Goal: Transaction & Acquisition: Purchase product/service

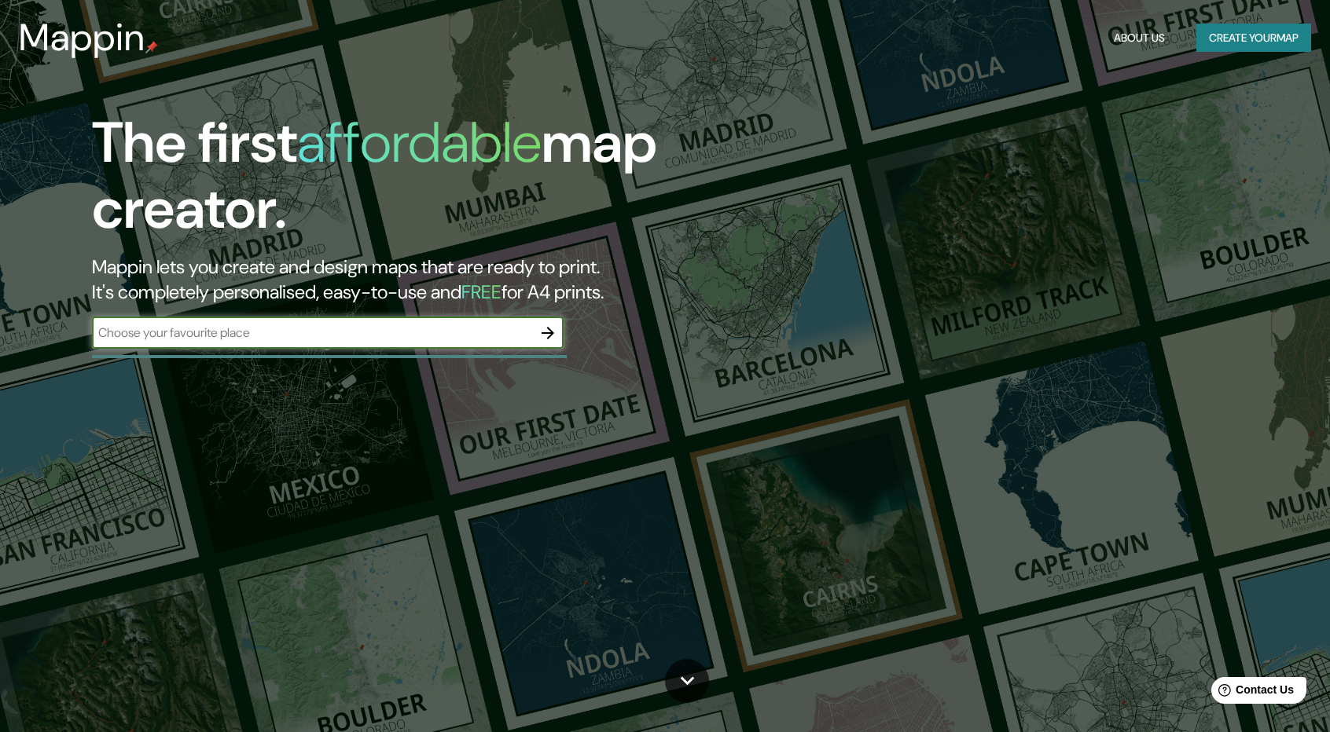
click at [1284, 29] on button "Create your map" at bounding box center [1253, 38] width 115 height 29
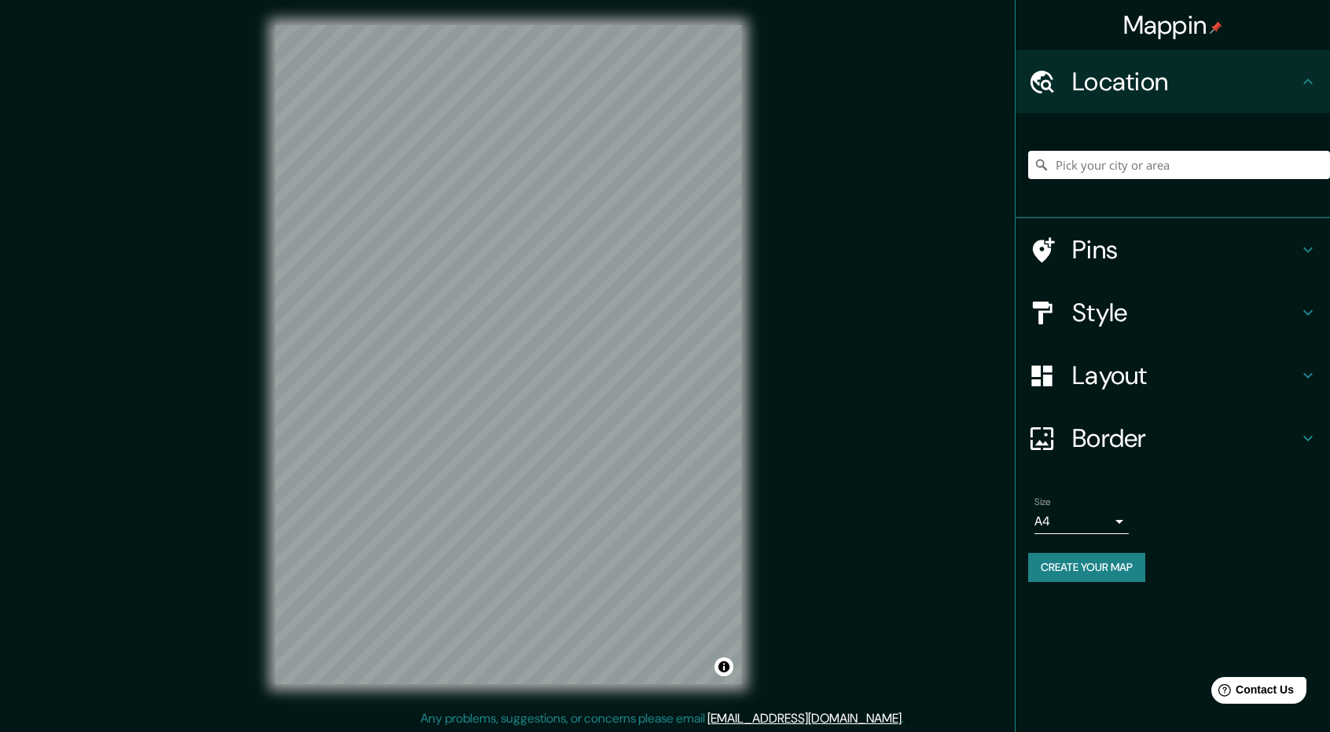
click at [1172, 181] on div at bounding box center [1179, 165] width 302 height 79
click at [1172, 171] on input "Pick your city or area" at bounding box center [1179, 165] width 302 height 28
type input "m"
type input "Lampa, [GEOGRAPHIC_DATA], [GEOGRAPHIC_DATA]"
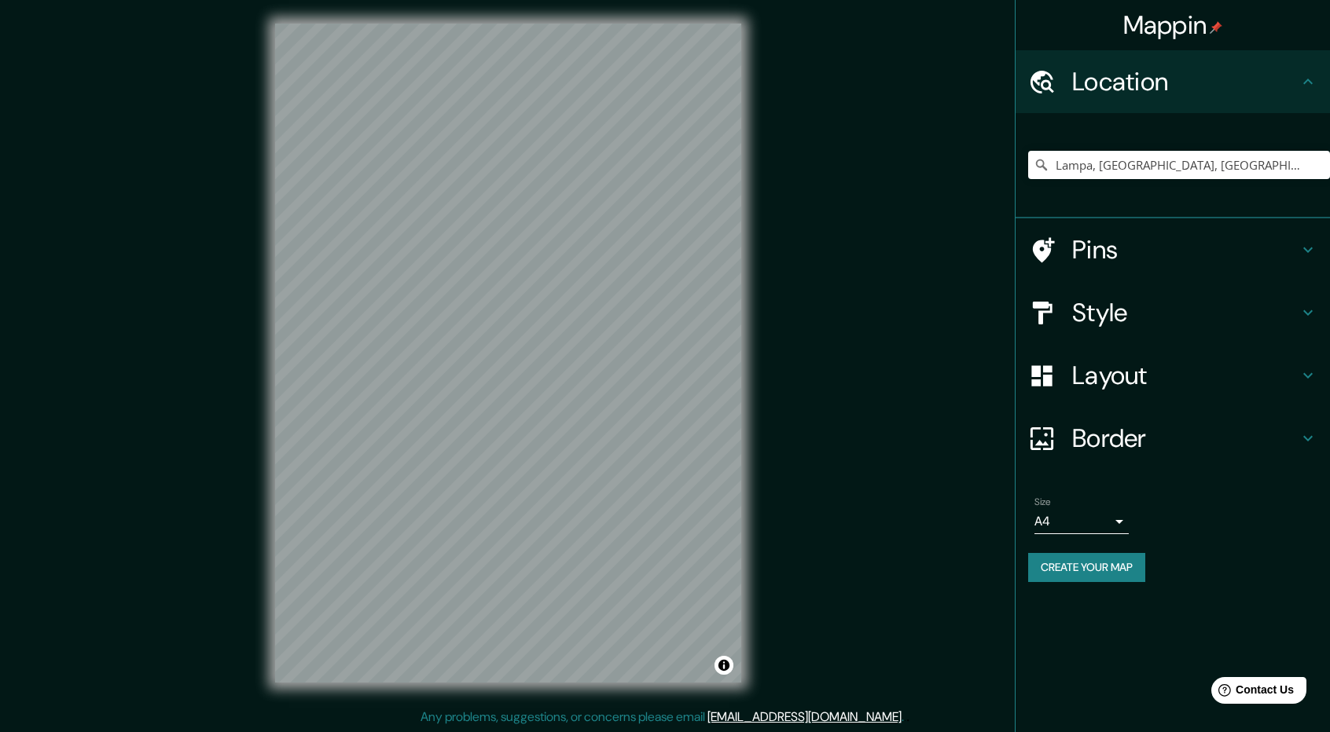
click at [1196, 318] on h4 "Style" at bounding box center [1185, 312] width 226 height 31
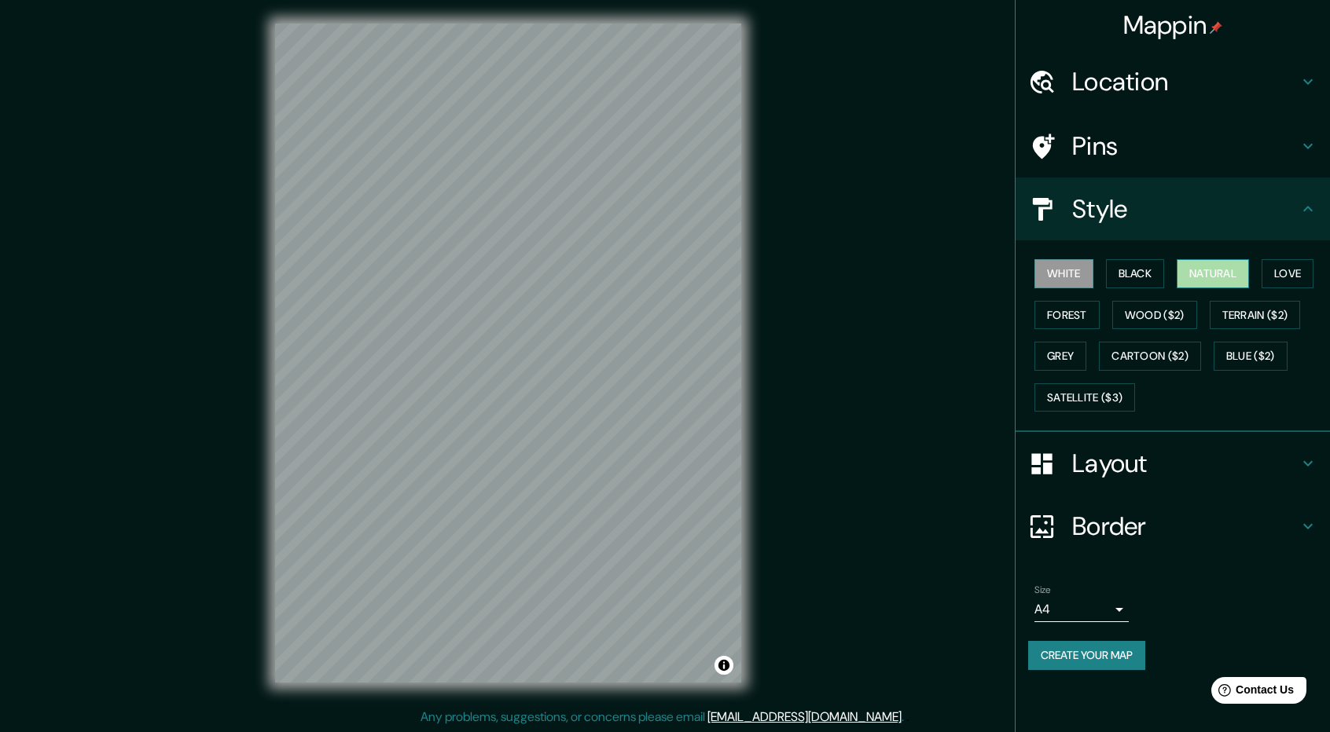
click at [1220, 279] on button "Natural" at bounding box center [1212, 273] width 72 height 29
click at [1135, 276] on button "Black" at bounding box center [1135, 273] width 59 height 29
click at [1298, 282] on button "Love" at bounding box center [1287, 273] width 52 height 29
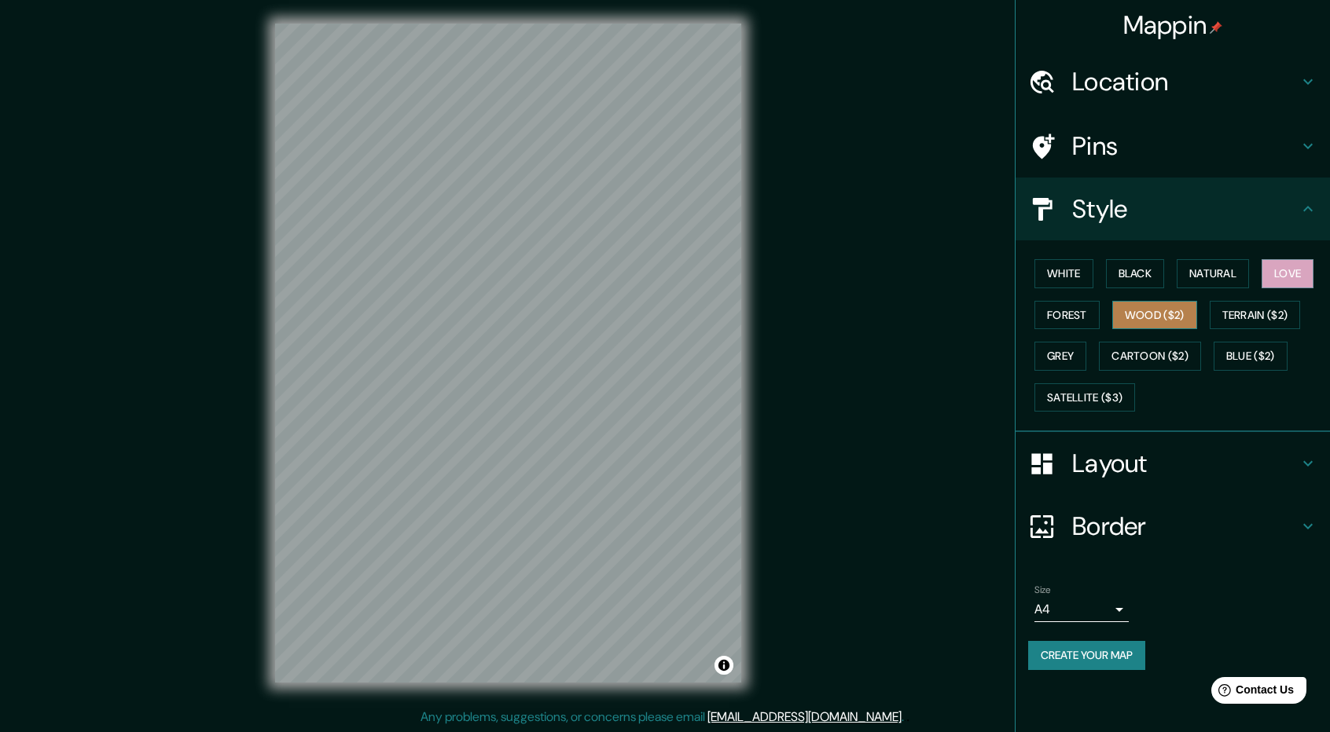
click at [1190, 315] on button "Wood ($2)" at bounding box center [1154, 315] width 85 height 29
click at [1058, 328] on div "White Black Natural Love Forest Wood ($2) Terrain ($2) Grey Cartoon ($2) Blue (…" at bounding box center [1179, 335] width 302 height 165
click at [1076, 323] on button "Forest" at bounding box center [1066, 315] width 65 height 29
click at [1069, 354] on button "Grey" at bounding box center [1060, 356] width 52 height 29
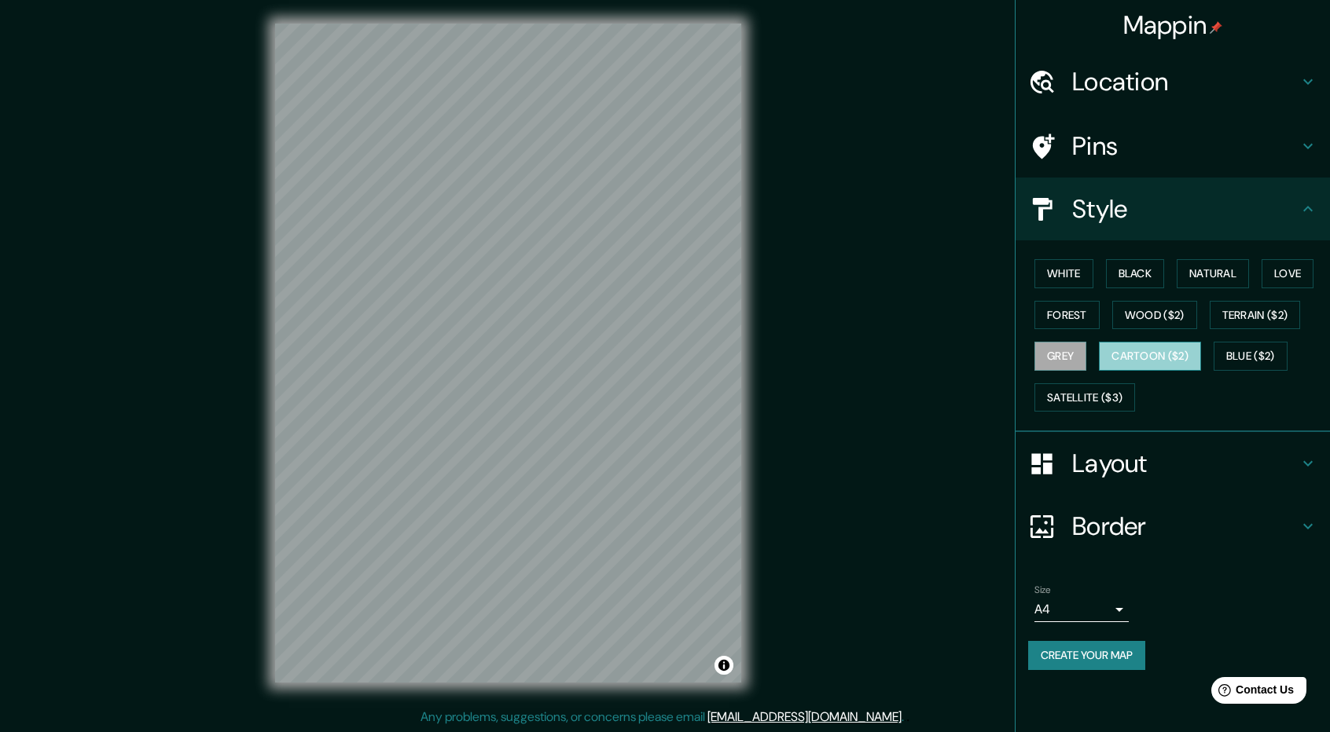
click at [1129, 356] on button "Cartoon ($2)" at bounding box center [1150, 356] width 102 height 29
click at [1260, 356] on button "Blue ($2)" at bounding box center [1250, 356] width 74 height 29
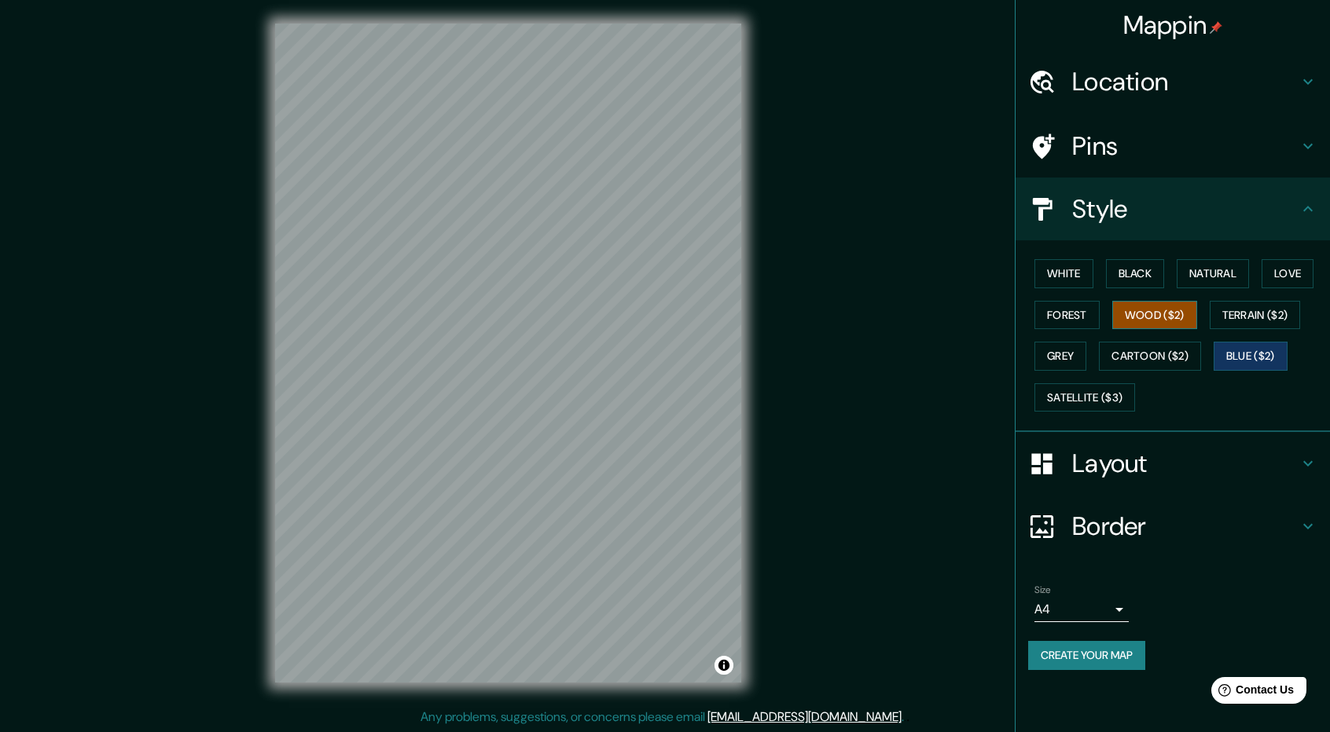
click at [1174, 317] on button "Wood ($2)" at bounding box center [1154, 315] width 85 height 29
click at [1207, 274] on button "Natural" at bounding box center [1212, 273] width 72 height 29
click at [1171, 312] on button "Wood ($2)" at bounding box center [1154, 315] width 85 height 29
click at [1213, 276] on button "Natural" at bounding box center [1212, 273] width 72 height 29
click at [1185, 308] on button "Wood ($2)" at bounding box center [1154, 315] width 85 height 29
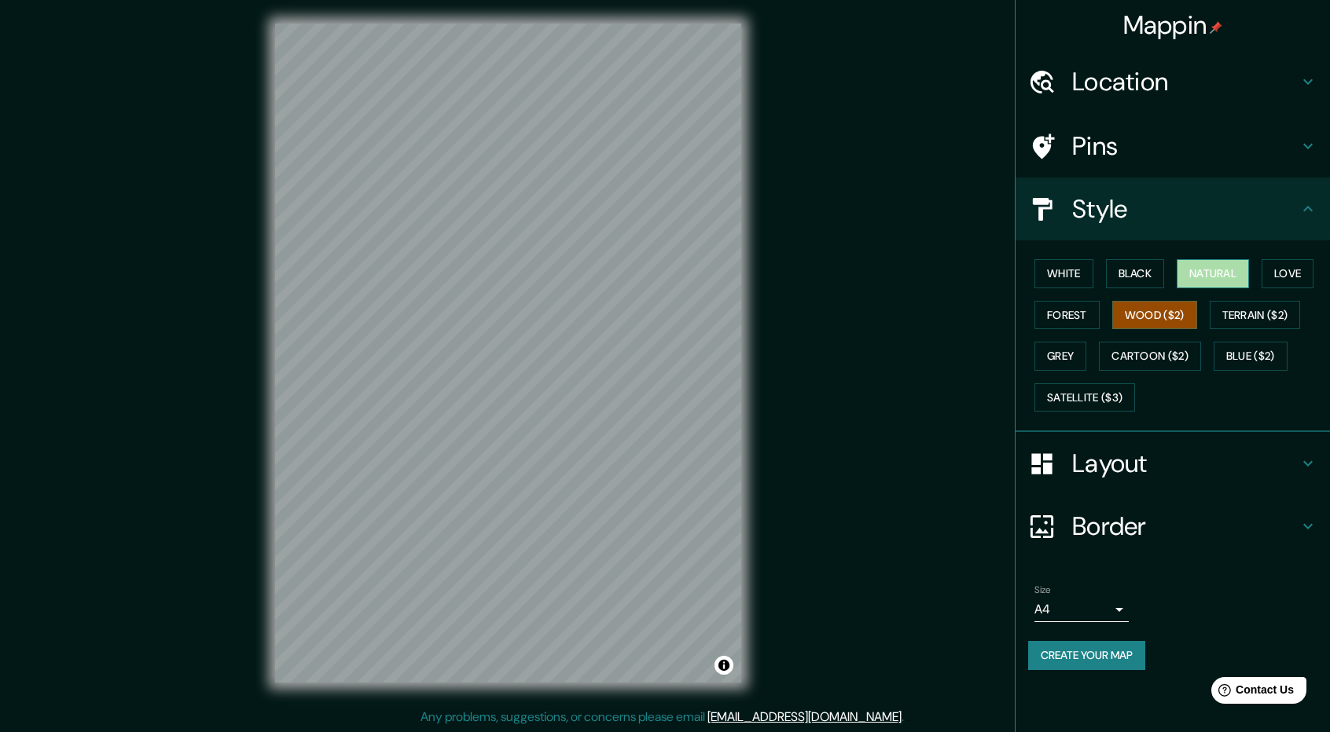
click at [1202, 266] on button "Natural" at bounding box center [1212, 273] width 72 height 29
click at [1164, 528] on h4 "Border" at bounding box center [1185, 526] width 226 height 31
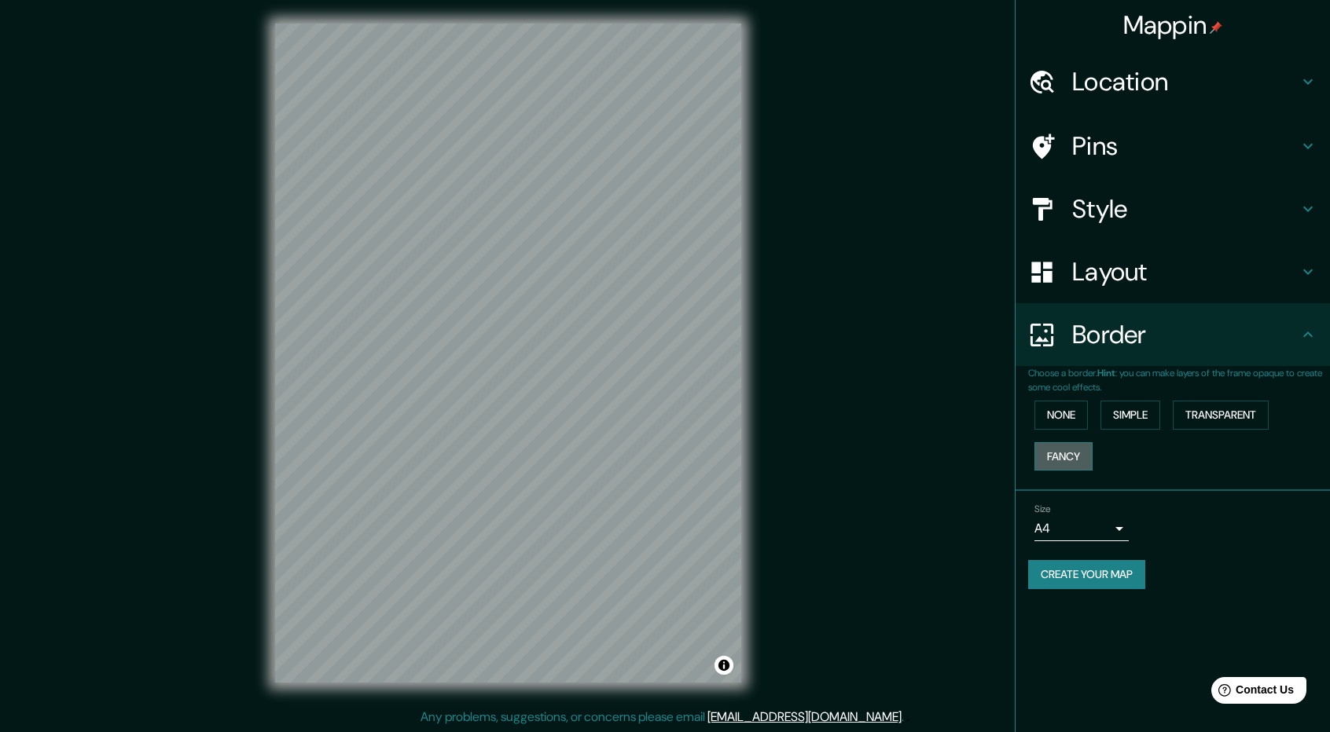
click at [1061, 460] on button "Fancy" at bounding box center [1063, 456] width 58 height 29
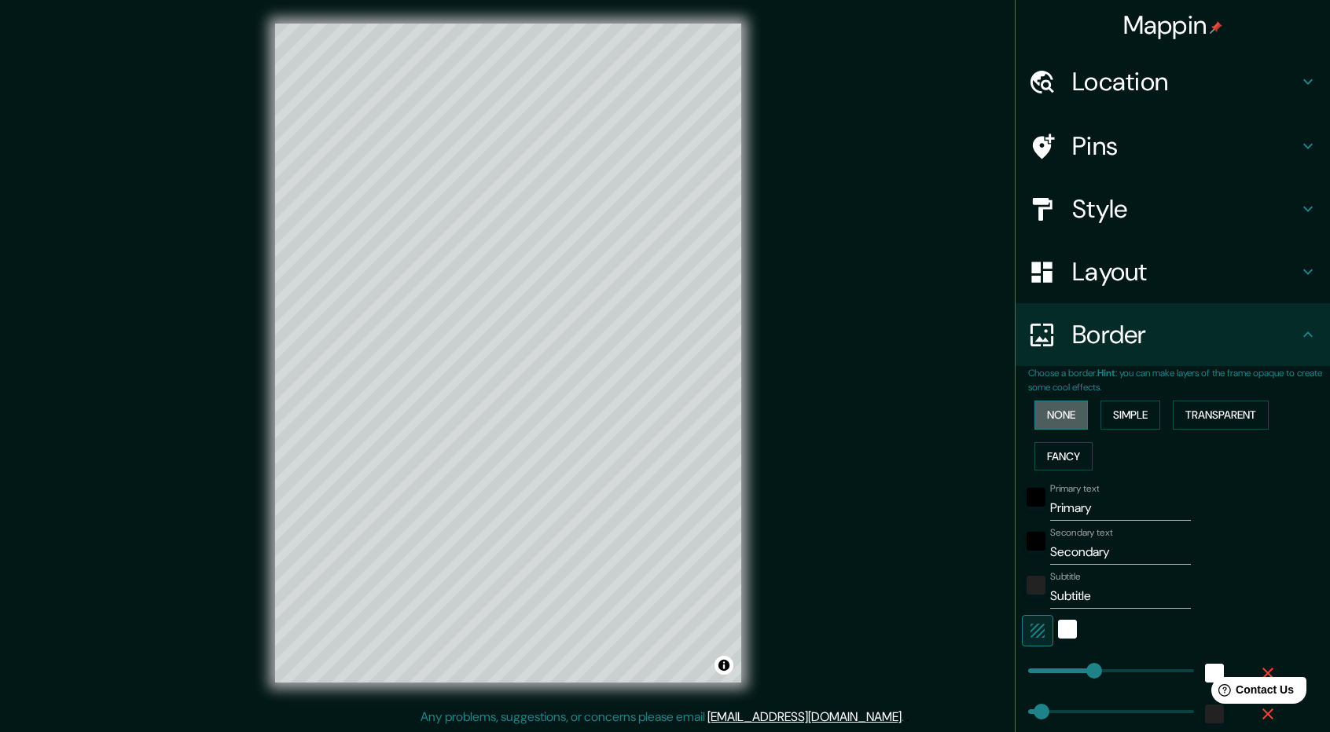
click at [1047, 416] on button "None" at bounding box center [1060, 415] width 53 height 29
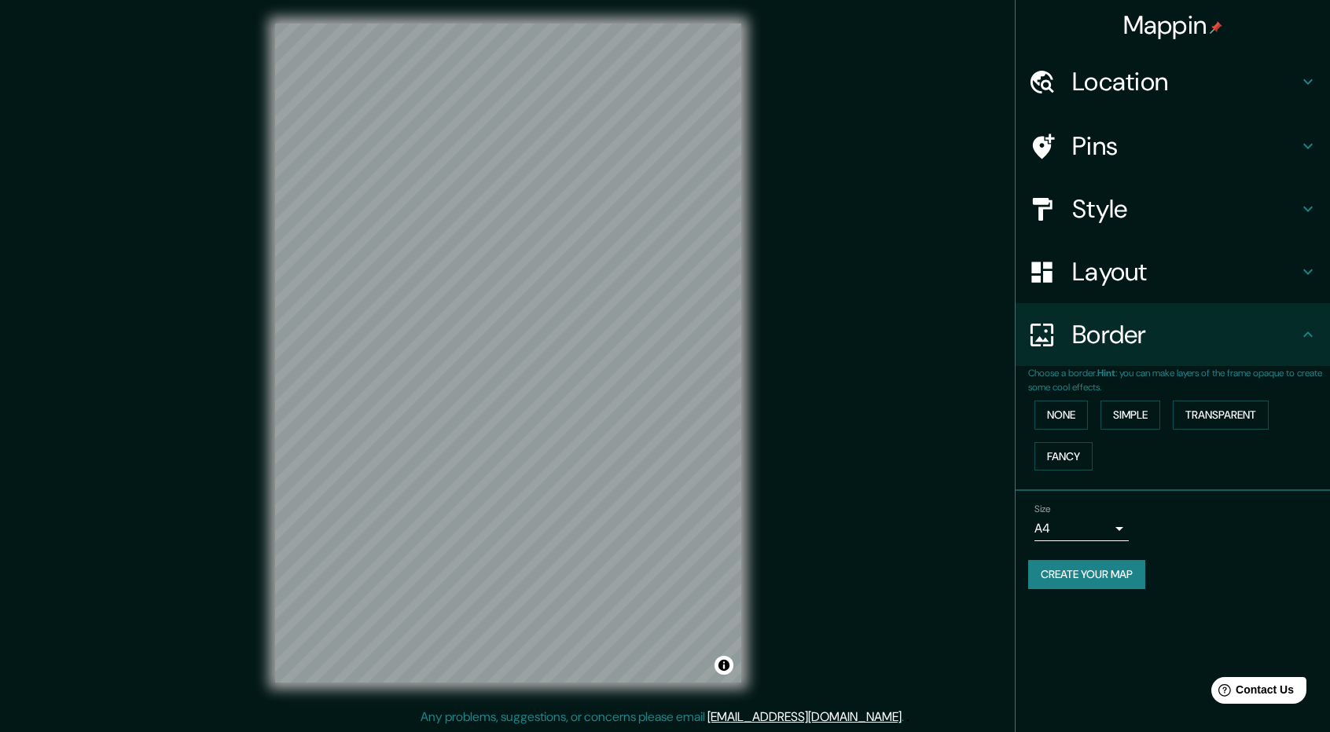
click at [1142, 422] on button "Simple" at bounding box center [1130, 415] width 60 height 29
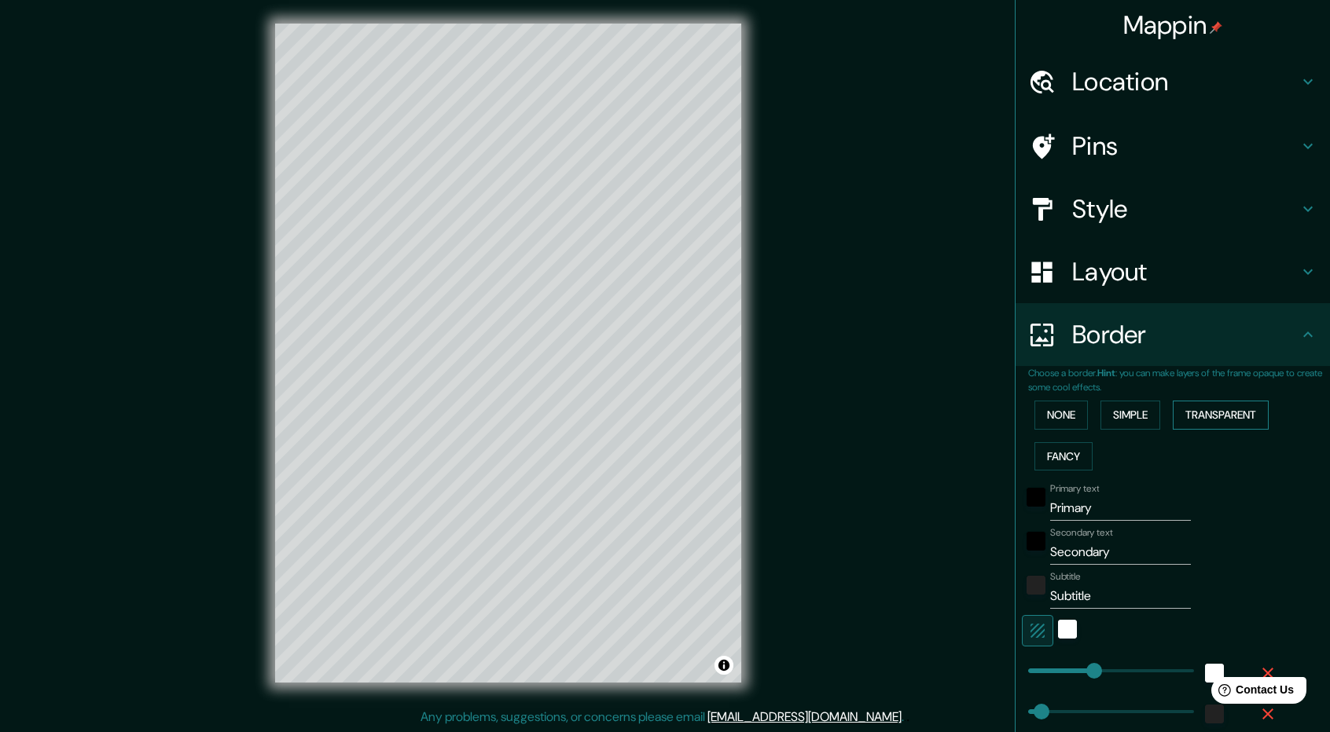
click at [1203, 426] on button "Transparent" at bounding box center [1220, 415] width 96 height 29
click at [1202, 426] on button "Transparent" at bounding box center [1220, 415] width 96 height 29
type input "285"
type input "47"
click at [1050, 455] on button "Fancy" at bounding box center [1063, 456] width 58 height 29
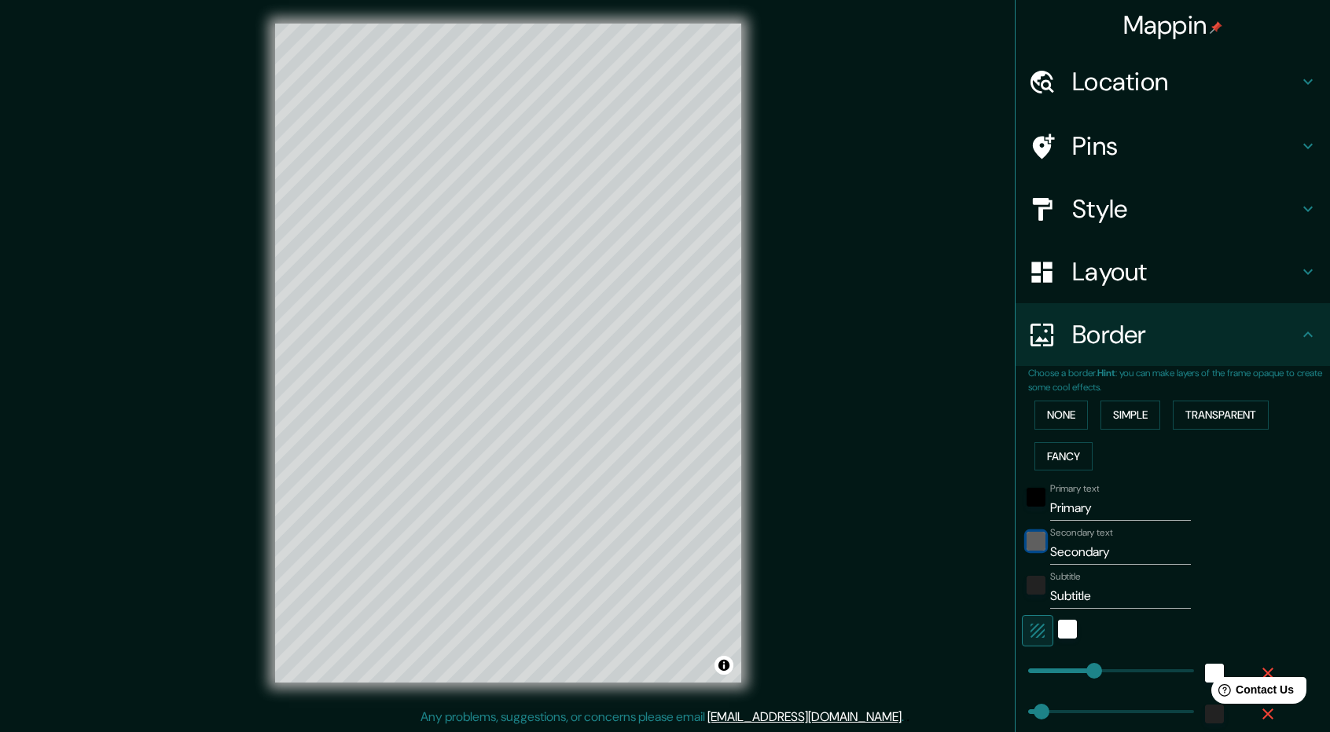
click at [1028, 542] on div "black" at bounding box center [1035, 541] width 19 height 19
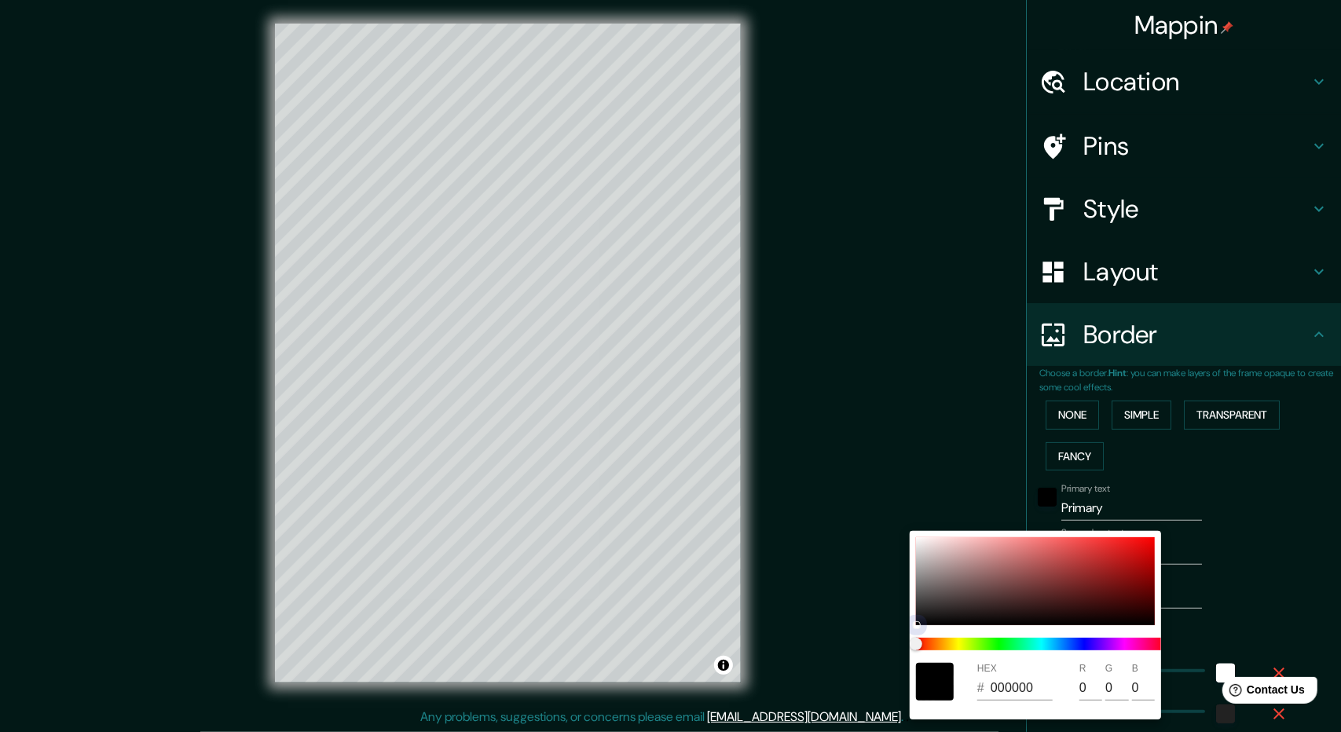
drag, startPoint x: 1122, startPoint y: 545, endPoint x: 1141, endPoint y: 553, distance: 20.7
click at [1123, 545] on div at bounding box center [1035, 581] width 239 height 88
type input "237"
type input "47"
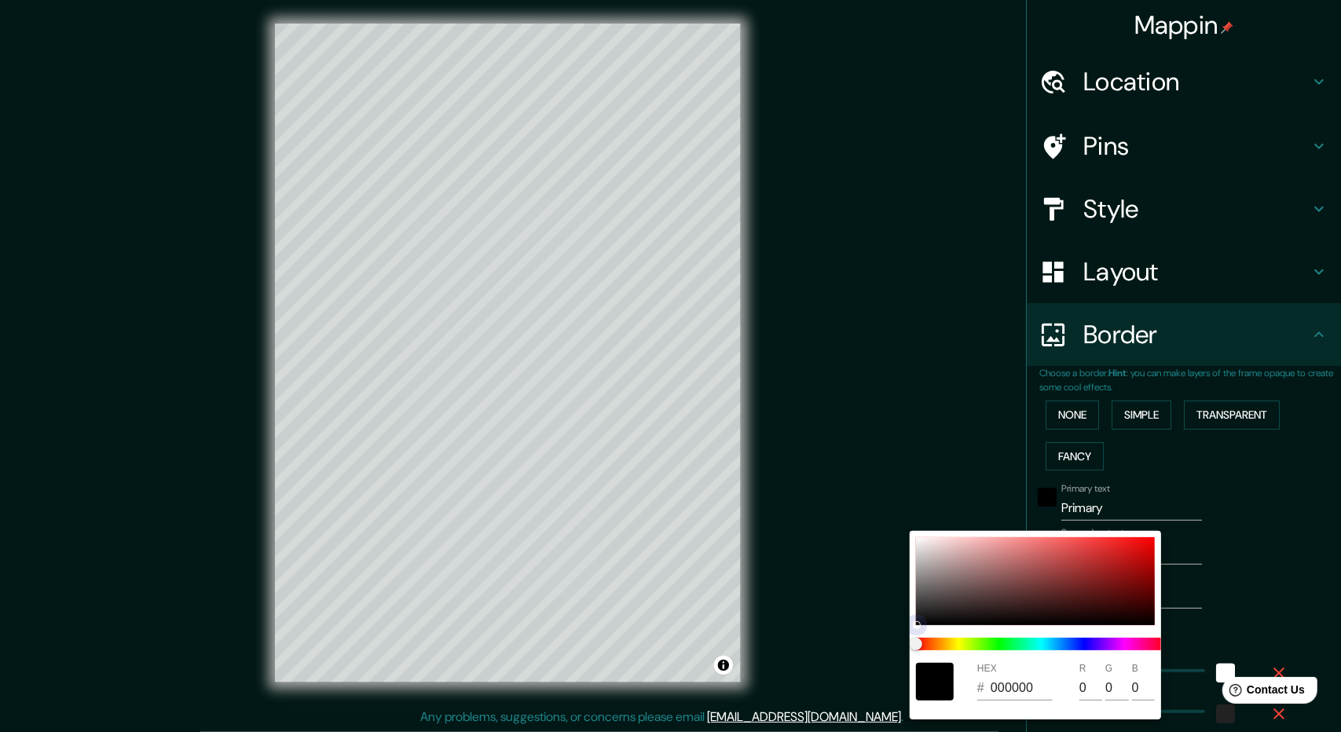
type input "24"
type input "EA1F1F"
type input "234"
type input "31"
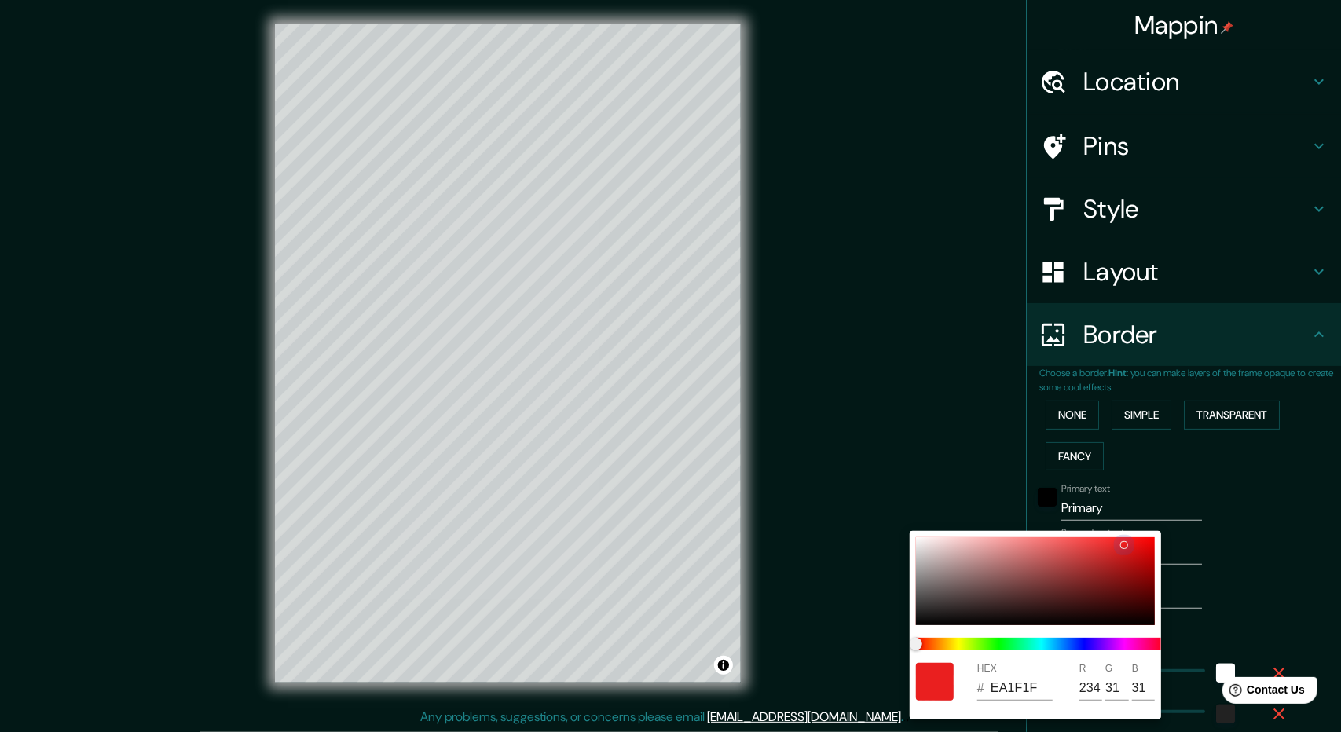
click at [1143, 558] on div at bounding box center [1035, 581] width 239 height 88
type input "237"
type input "47"
type input "24"
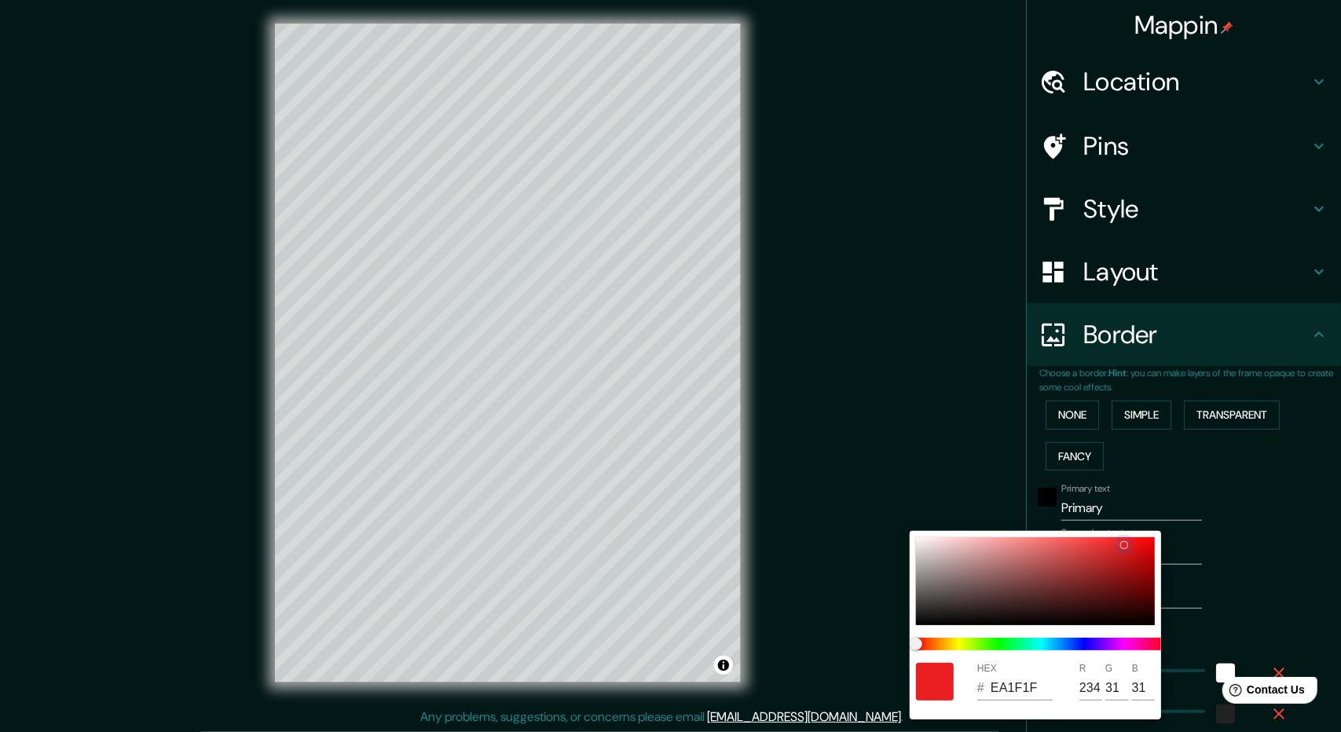
type input "C30A0A"
type input "195"
type input "10"
click at [1247, 604] on div at bounding box center [670, 366] width 1341 height 732
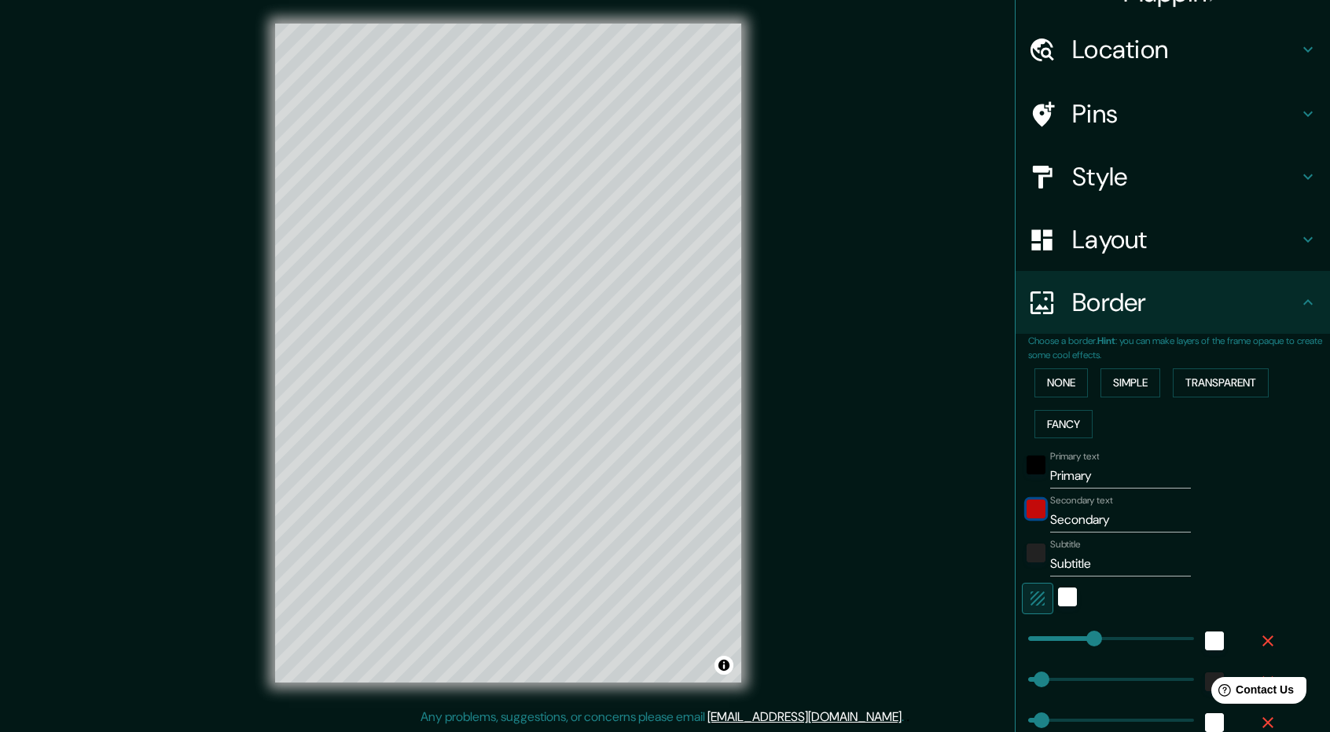
scroll to position [236, 0]
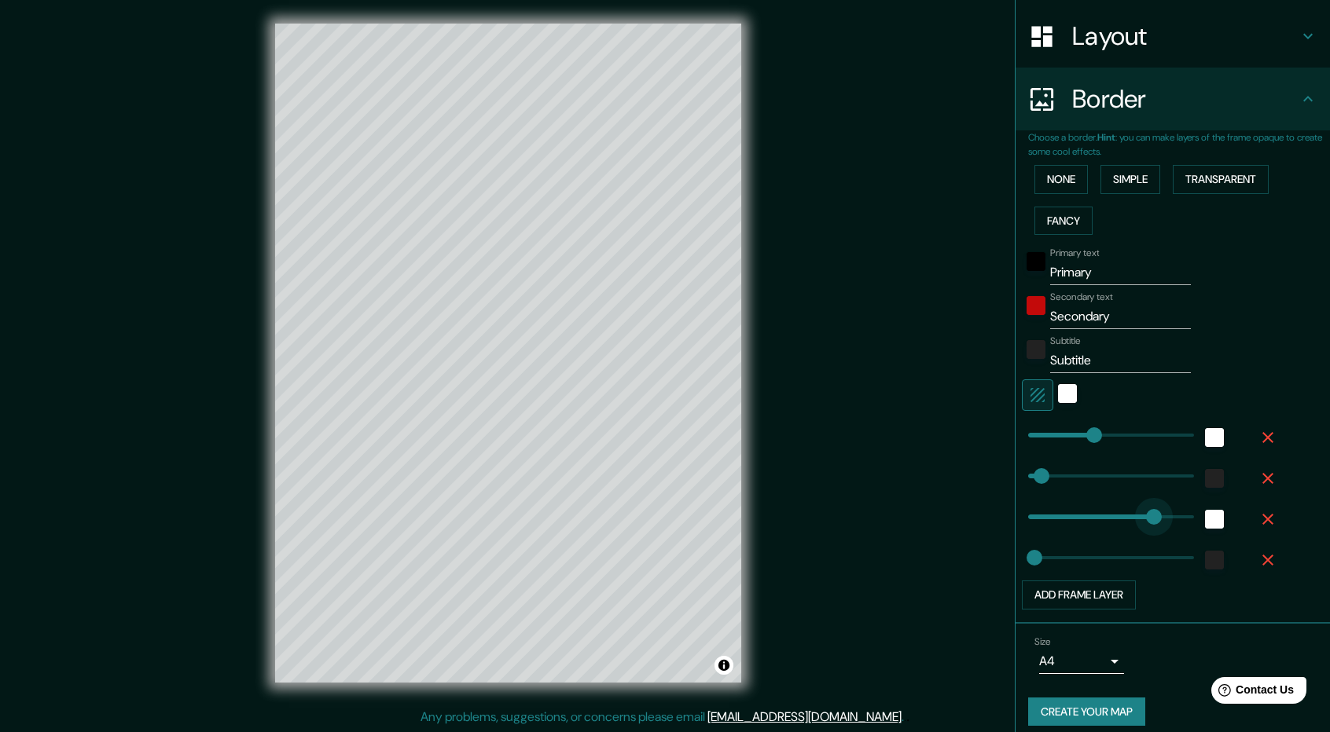
type input "94"
drag, startPoint x: 1034, startPoint y: 527, endPoint x: 1042, endPoint y: 513, distance: 16.2
type input "237"
type input "47"
type input "24"
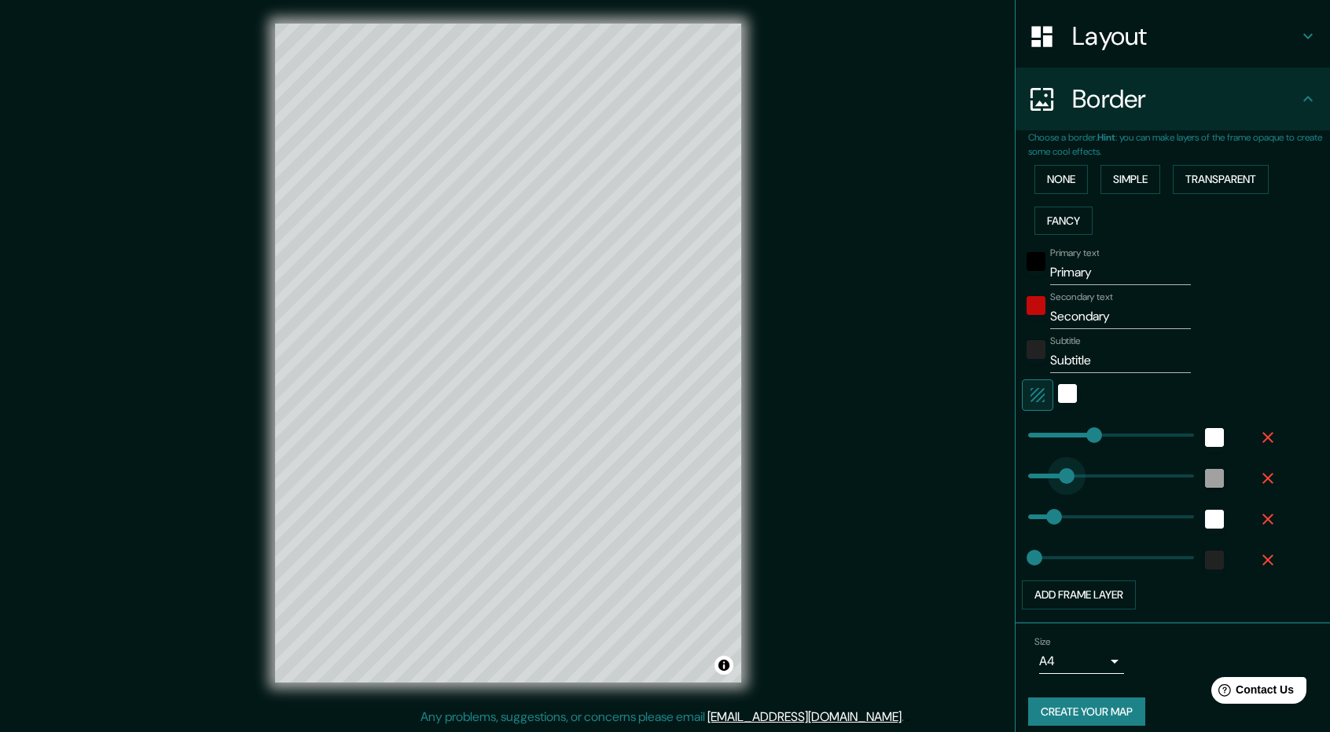
type input "593"
drag, startPoint x: 1055, startPoint y: 478, endPoint x: 1194, endPoint y: 483, distance: 139.2
type input "237"
type input "593"
drag, startPoint x: 1026, startPoint y: 570, endPoint x: 1197, endPoint y: 573, distance: 170.5
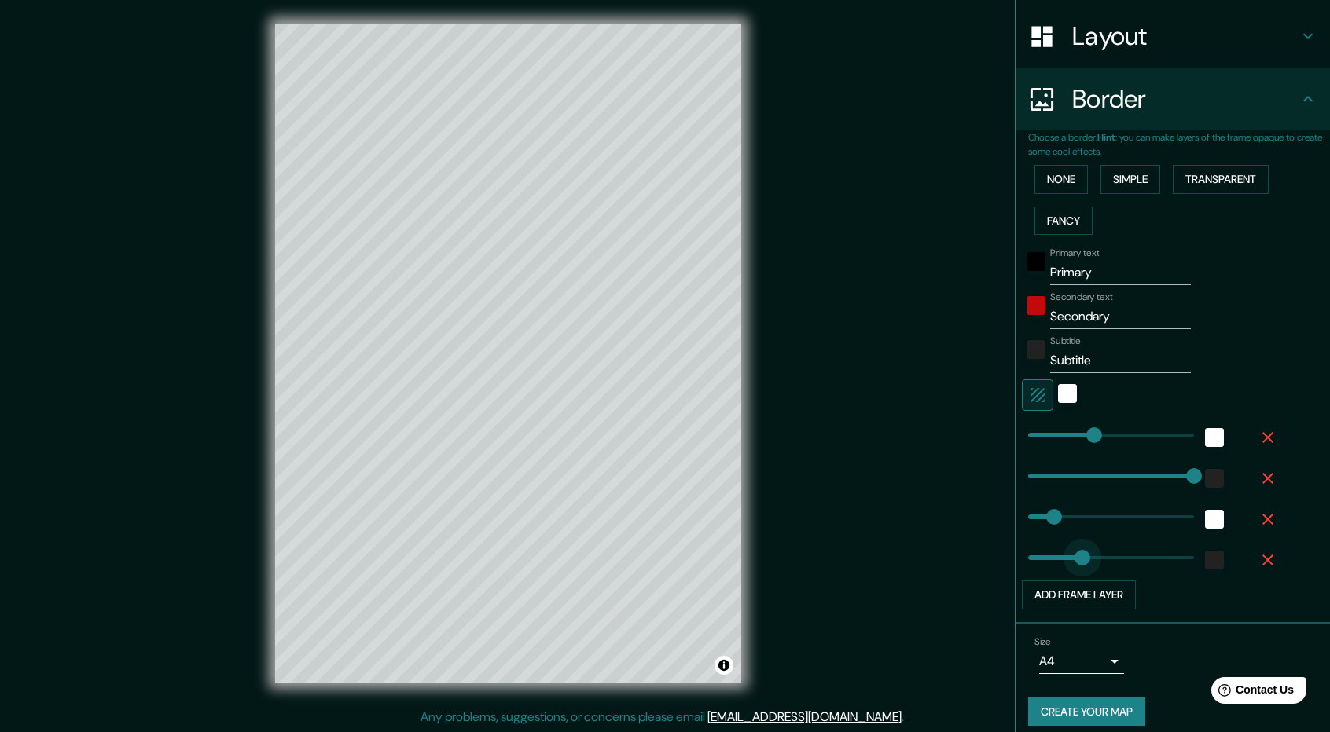
type input "237"
drag, startPoint x: 1031, startPoint y: 500, endPoint x: 1180, endPoint y: 510, distance: 149.7
click at [1180, 510] on div at bounding box center [1108, 516] width 172 height 35
type input "593"
drag, startPoint x: 1041, startPoint y: 519, endPoint x: 1222, endPoint y: 535, distance: 181.4
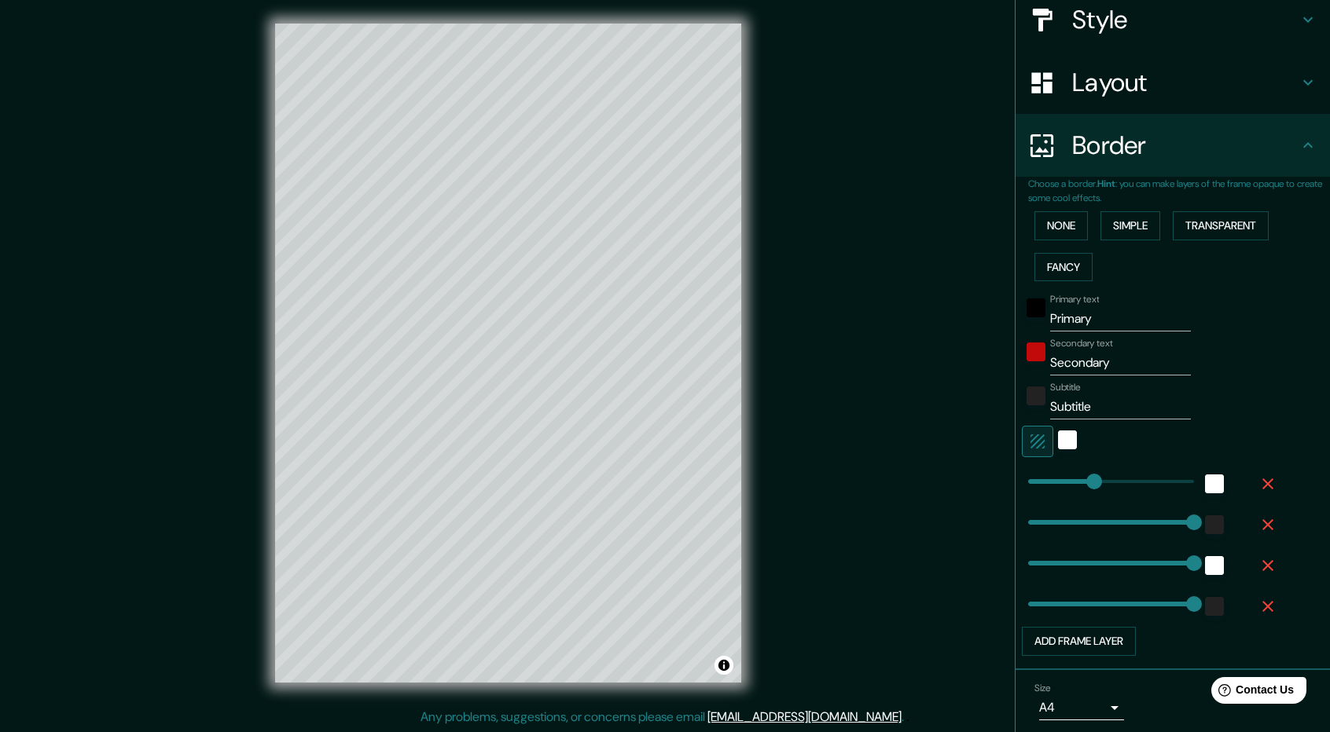
scroll to position [0, 0]
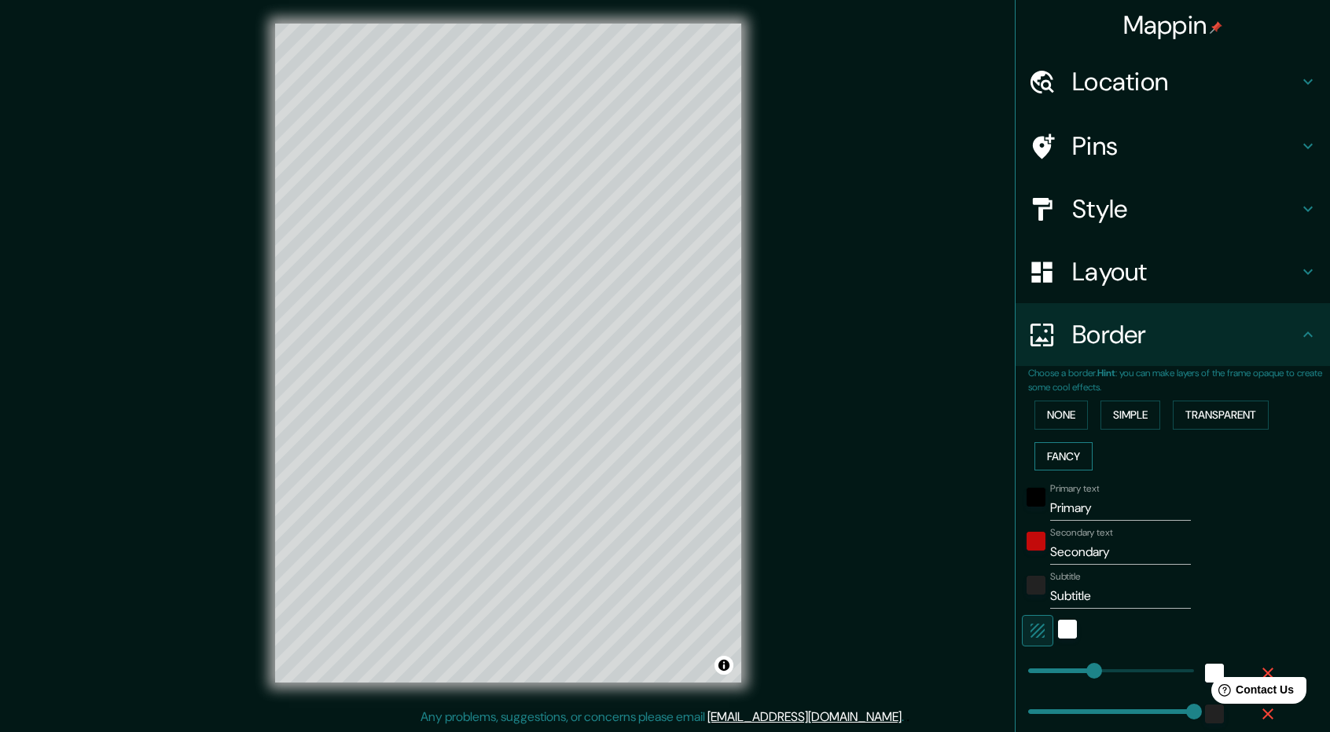
click at [1047, 468] on button "Fancy" at bounding box center [1063, 456] width 58 height 29
type input "237"
click at [1051, 424] on button "None" at bounding box center [1060, 415] width 53 height 29
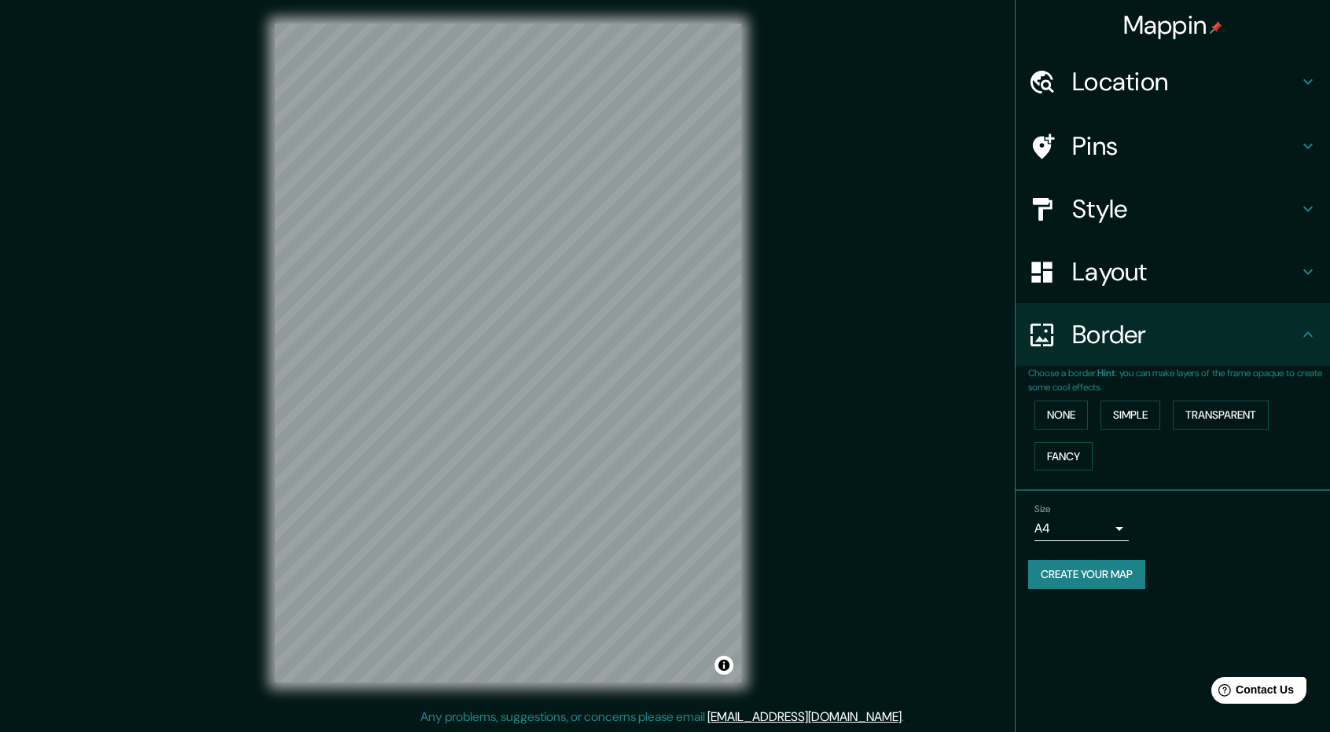
click at [1158, 274] on h4 "Layout" at bounding box center [1185, 271] width 226 height 31
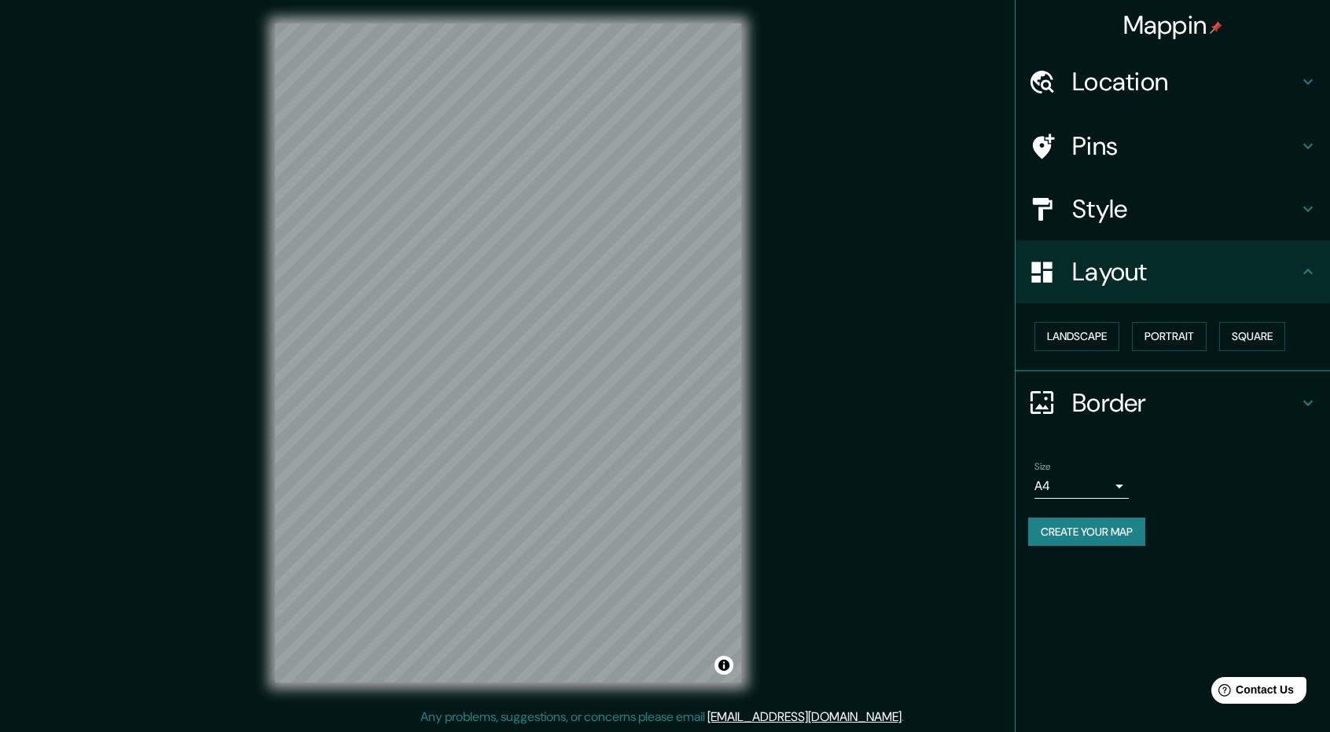
click at [1113, 529] on button "Create your map" at bounding box center [1086, 532] width 117 height 29
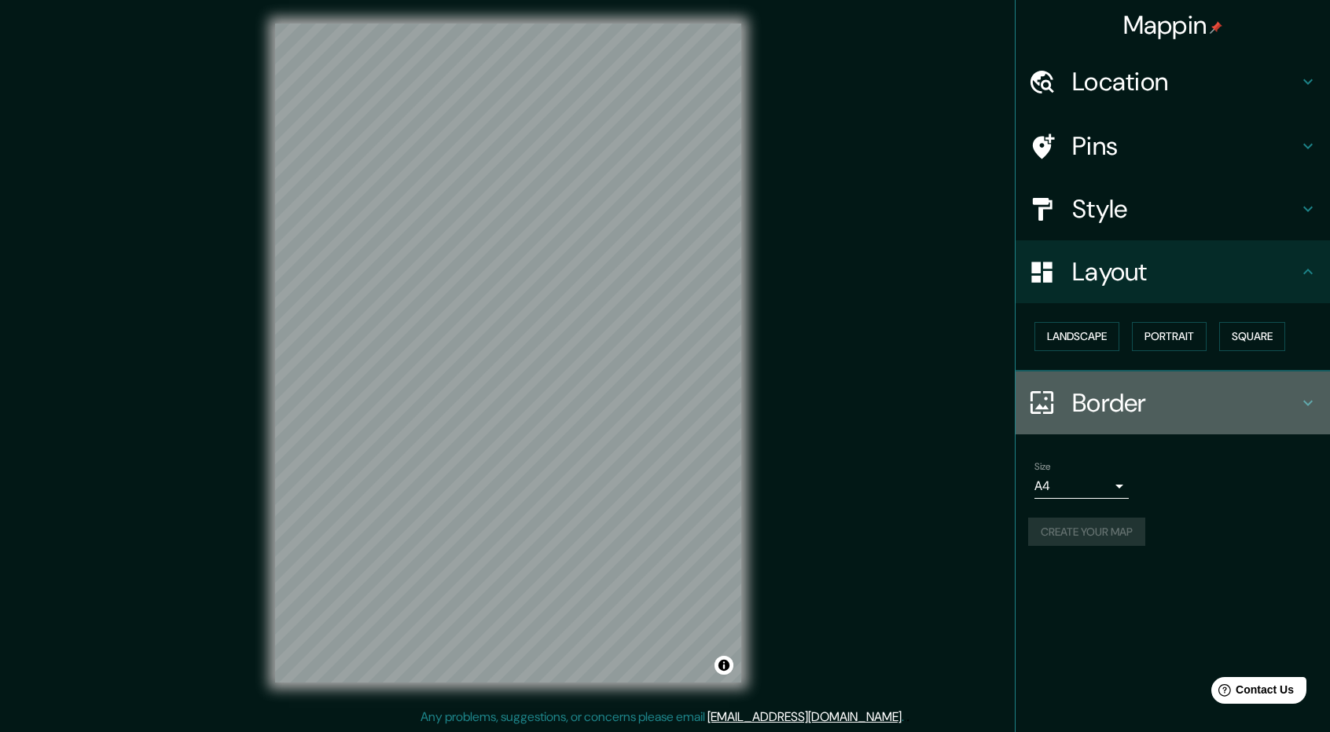
click at [1182, 398] on h4 "Border" at bounding box center [1185, 402] width 226 height 31
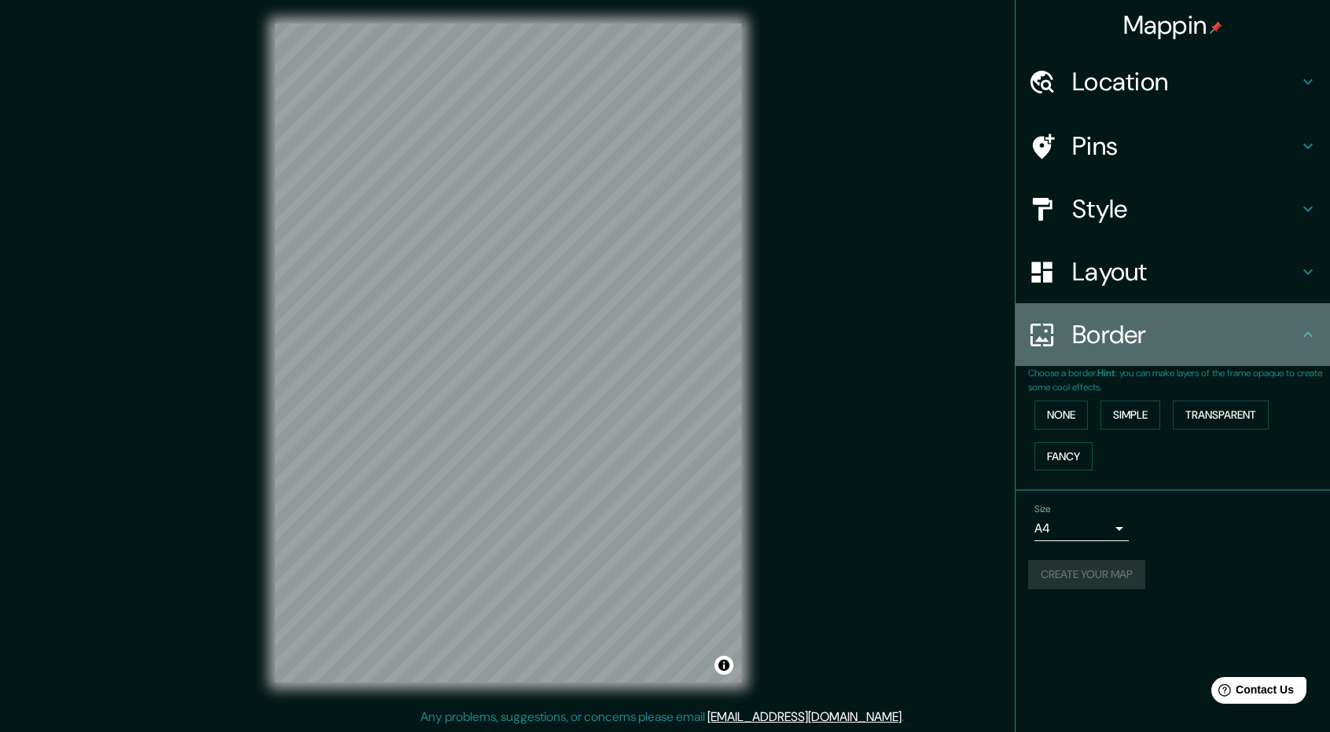
click at [1303, 343] on icon at bounding box center [1307, 334] width 19 height 19
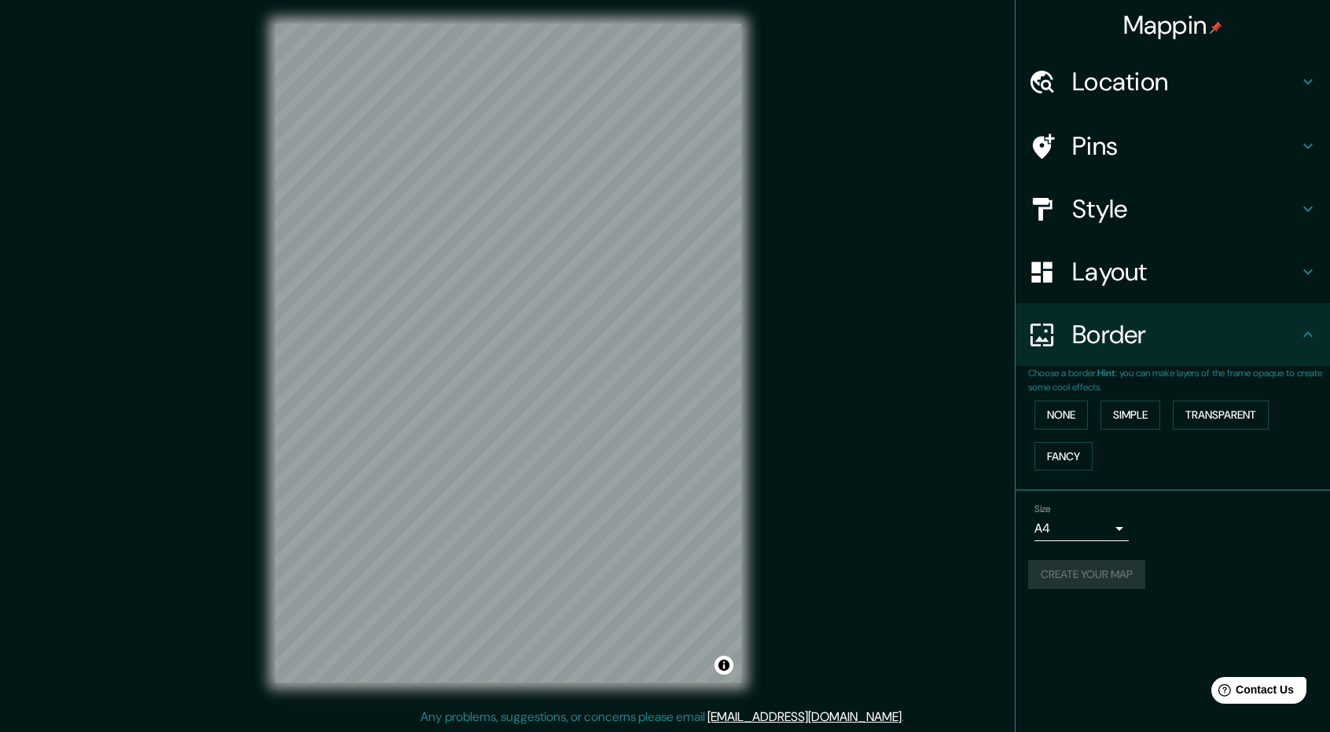
click at [1254, 273] on h4 "Layout" at bounding box center [1185, 271] width 226 height 31
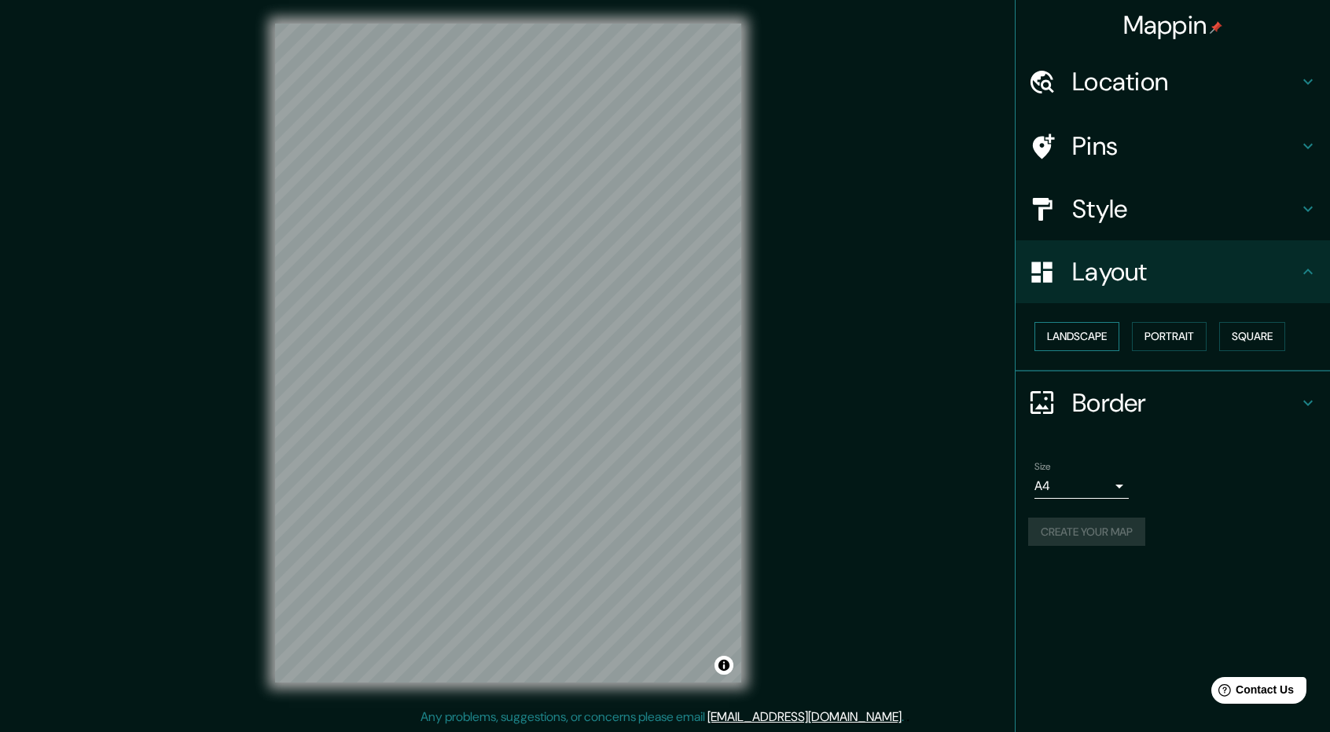
click at [1081, 336] on button "Landscape" at bounding box center [1076, 336] width 85 height 29
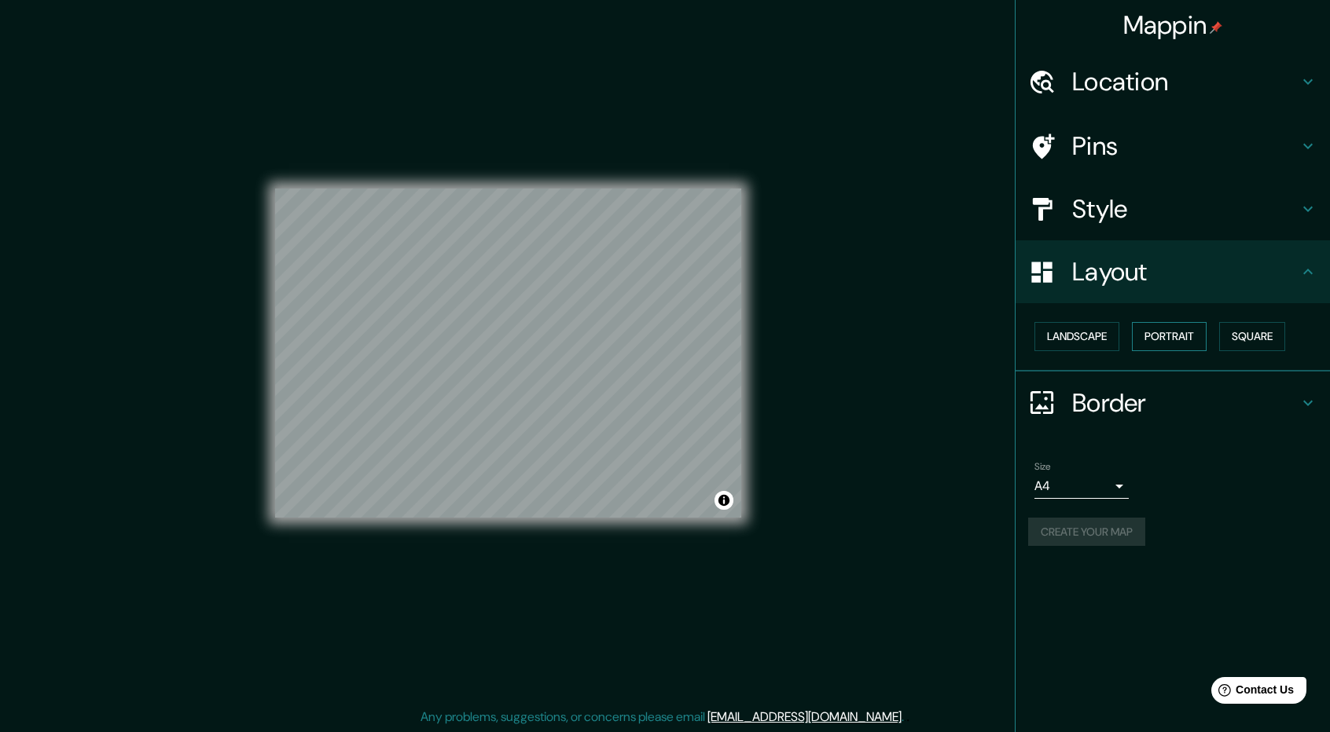
click at [1173, 336] on button "Portrait" at bounding box center [1169, 336] width 75 height 29
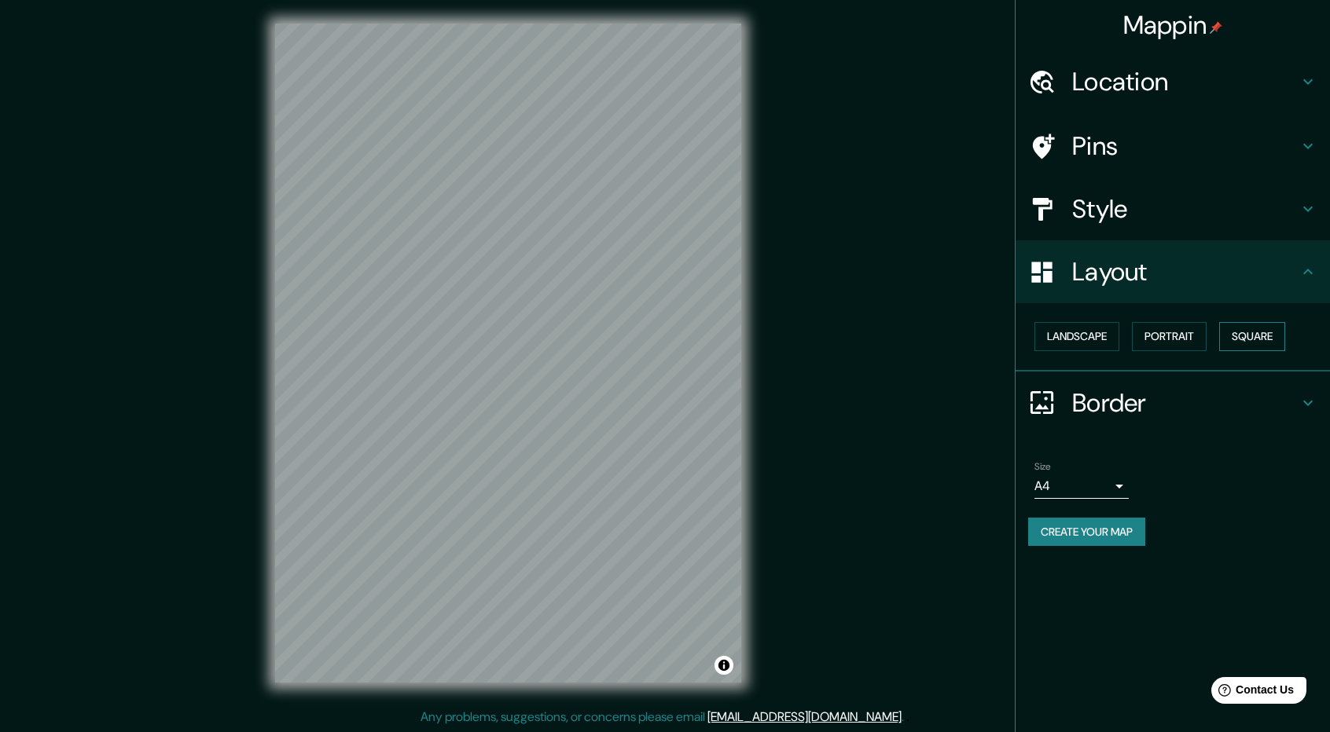
click at [1257, 326] on button "Square" at bounding box center [1252, 336] width 66 height 29
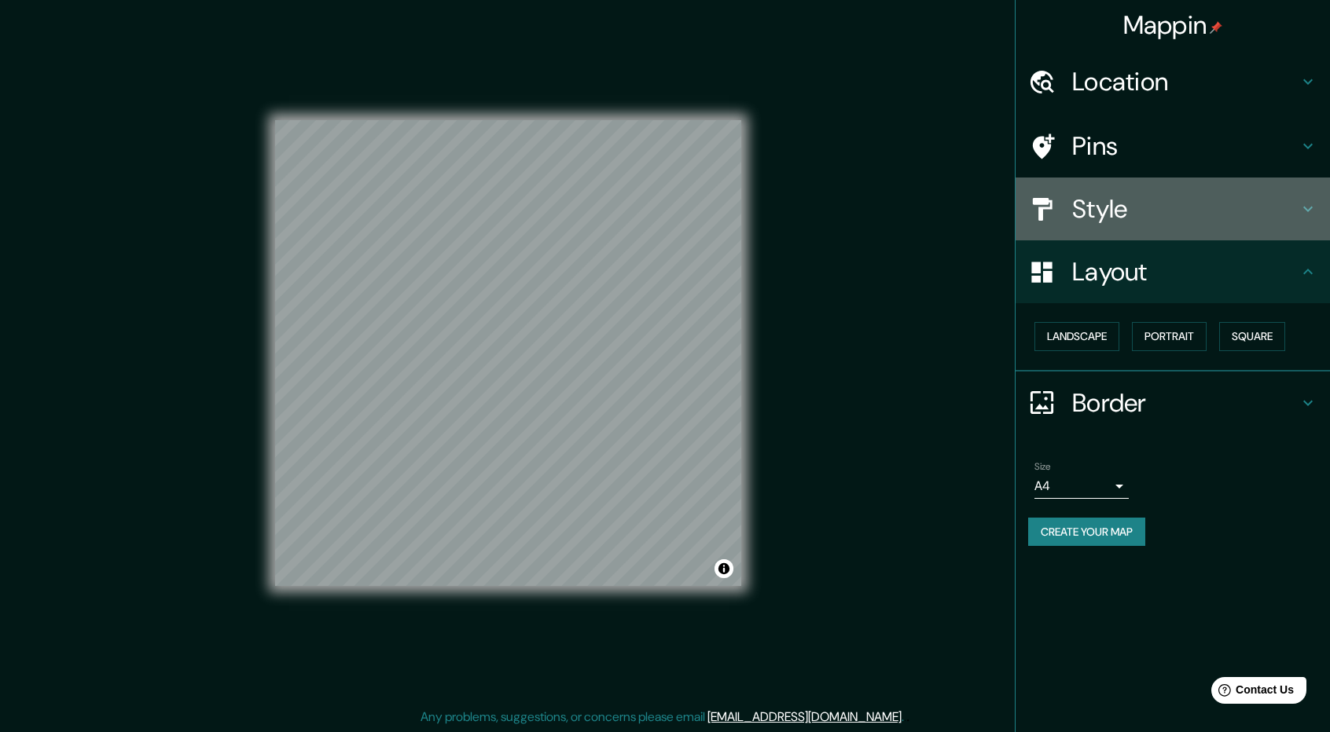
click at [1205, 218] on h4 "Style" at bounding box center [1185, 208] width 226 height 31
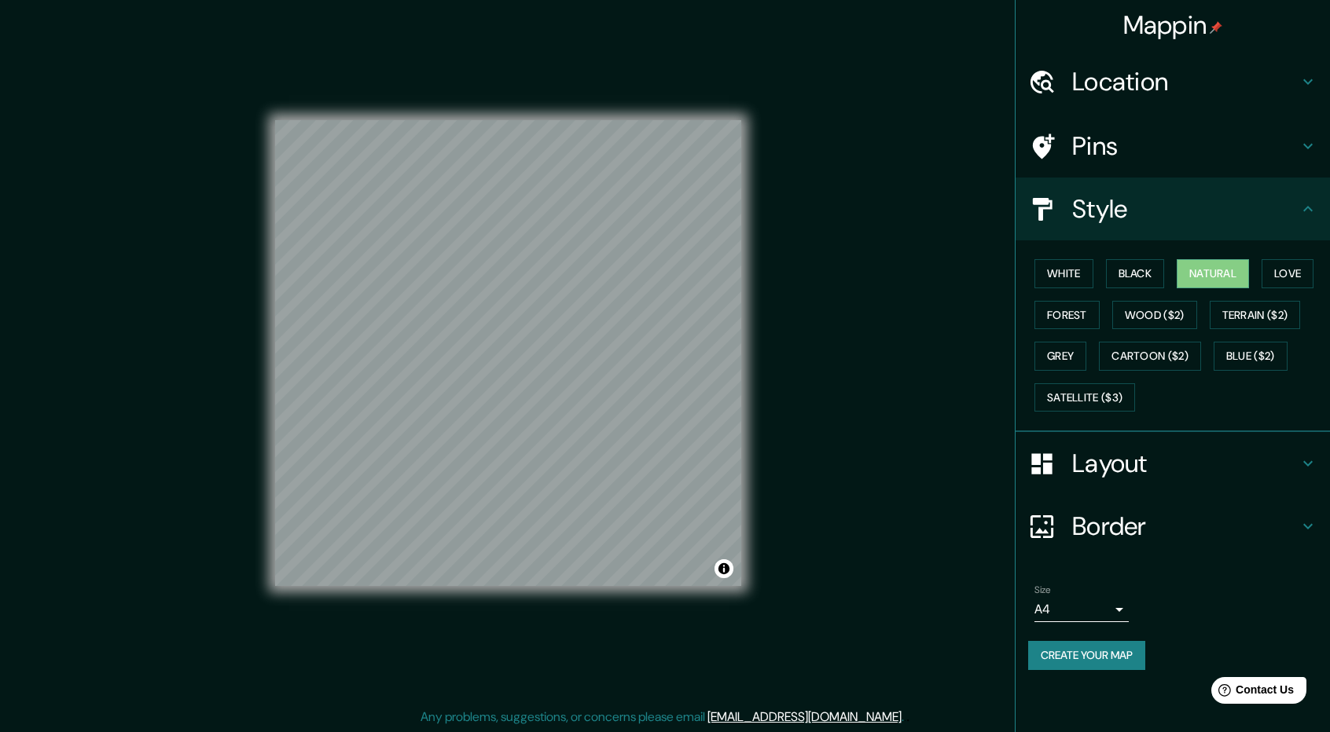
click at [1171, 155] on h4 "Pins" at bounding box center [1185, 145] width 226 height 31
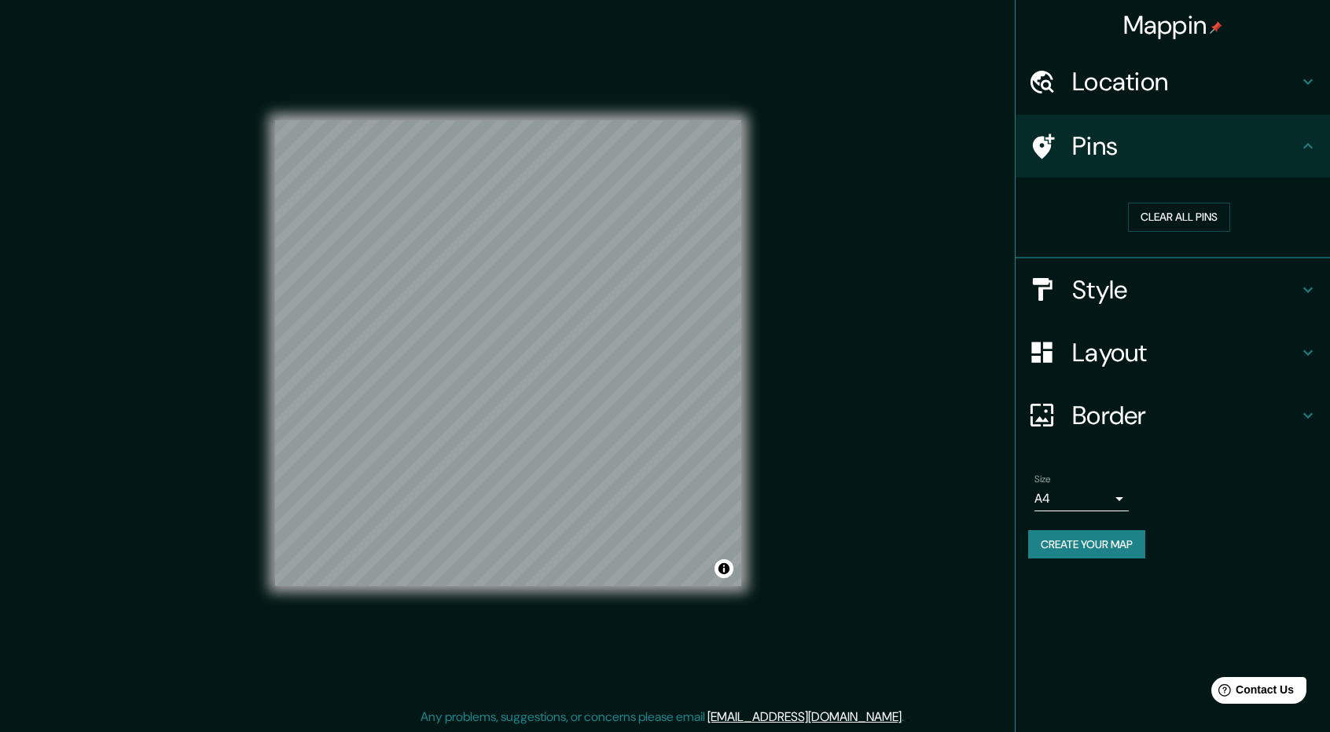
click at [1150, 72] on h4 "Location" at bounding box center [1185, 81] width 226 height 31
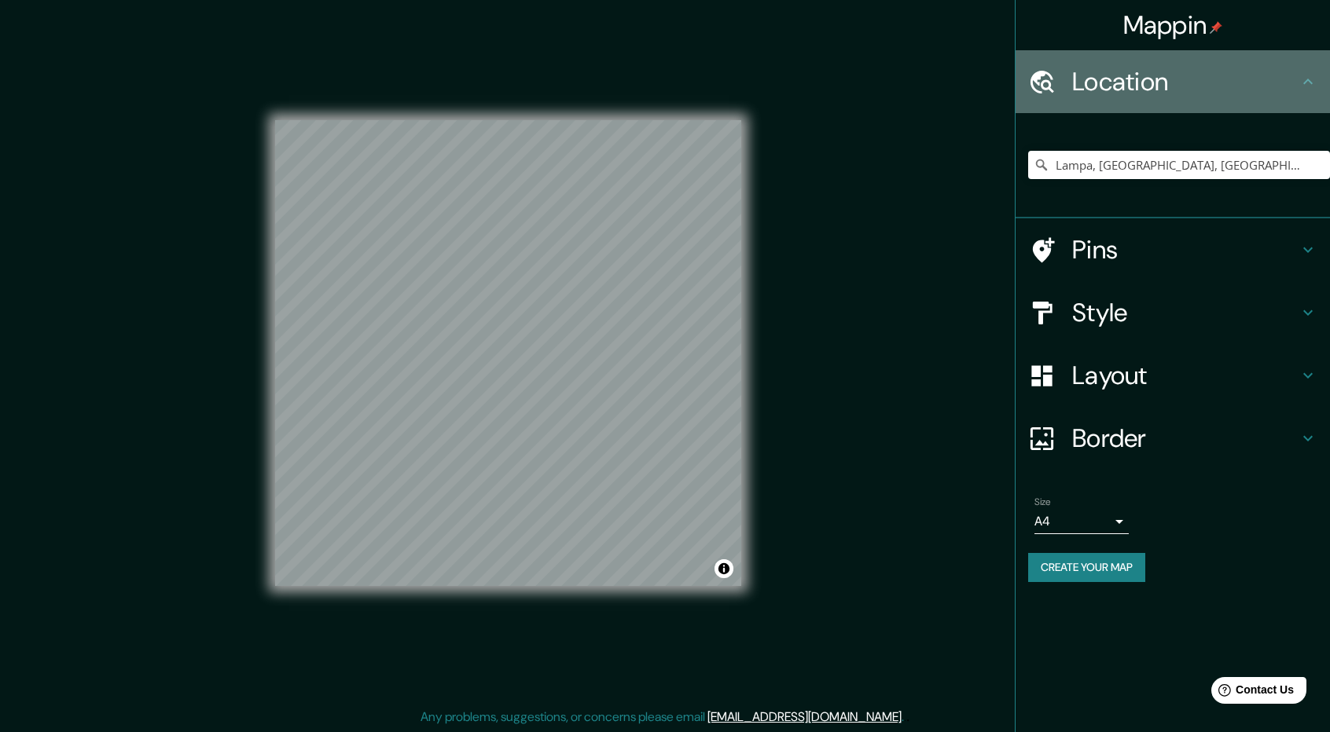
click at [1282, 95] on h4 "Location" at bounding box center [1185, 81] width 226 height 31
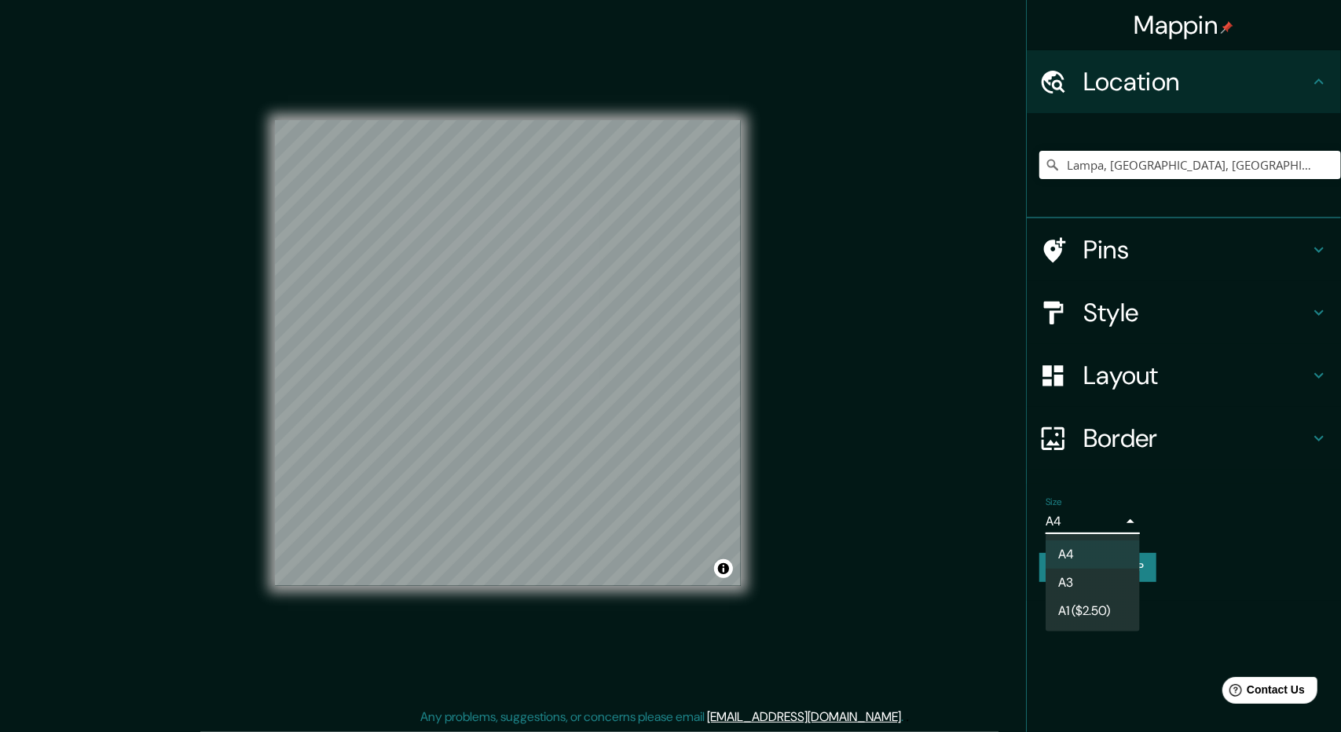
click at [1116, 526] on body "Mappin Location [GEOGRAPHIC_DATA], [GEOGRAPHIC_DATA], [GEOGRAPHIC_DATA] [GEOGRA…" at bounding box center [670, 364] width 1341 height 732
click at [1084, 570] on li "A3" at bounding box center [1093, 583] width 94 height 28
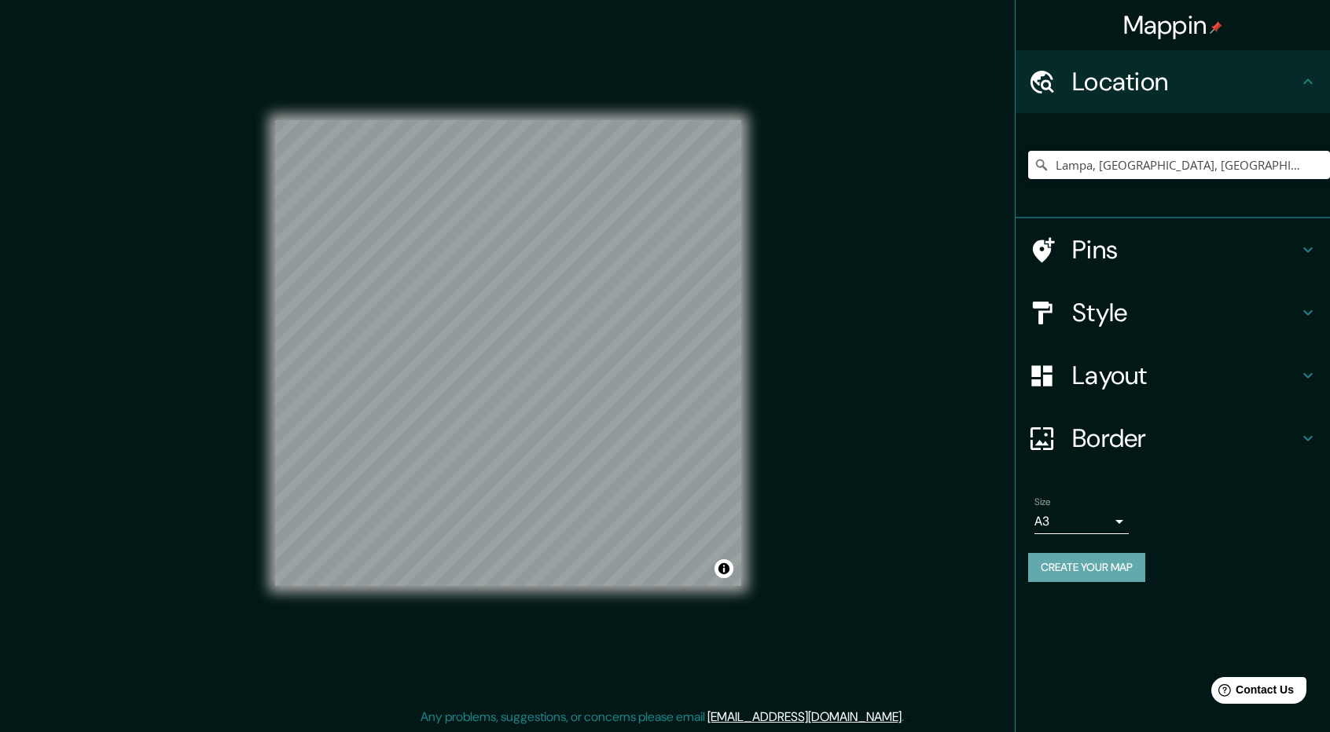
click at [1121, 568] on button "Create your map" at bounding box center [1086, 567] width 117 height 29
click at [1104, 578] on button "Create your map" at bounding box center [1086, 567] width 117 height 29
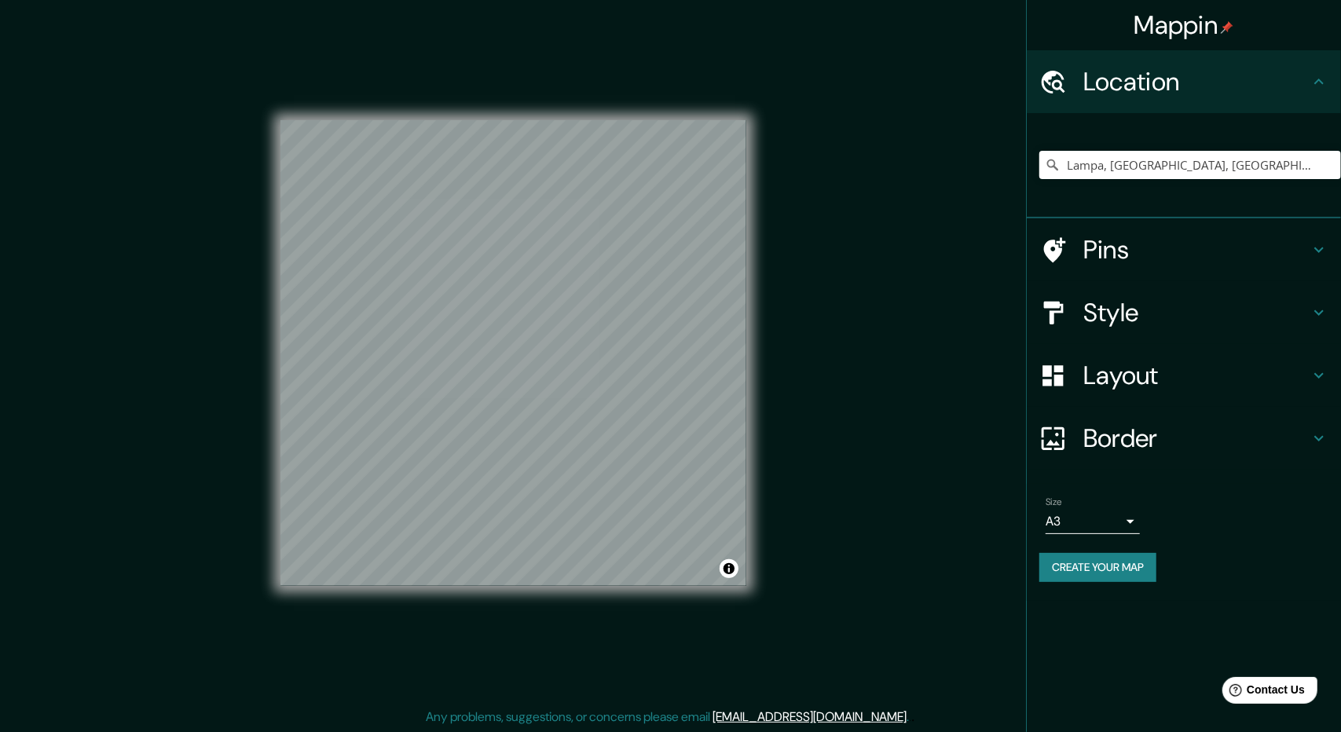
click at [1125, 524] on body "Mappin Location [GEOGRAPHIC_DATA], [GEOGRAPHIC_DATA], [GEOGRAPHIC_DATA] [GEOGRA…" at bounding box center [670, 364] width 1341 height 732
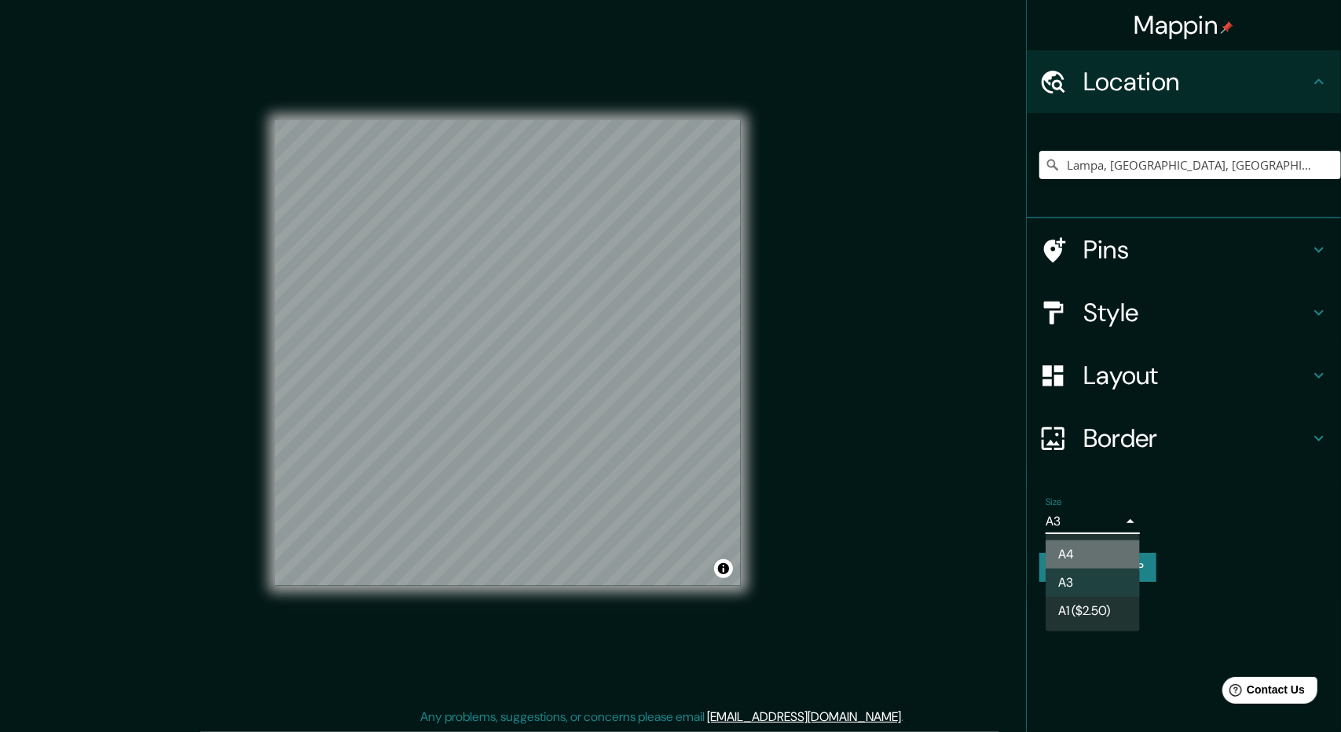
click at [1077, 554] on li "A4" at bounding box center [1093, 555] width 94 height 28
type input "single"
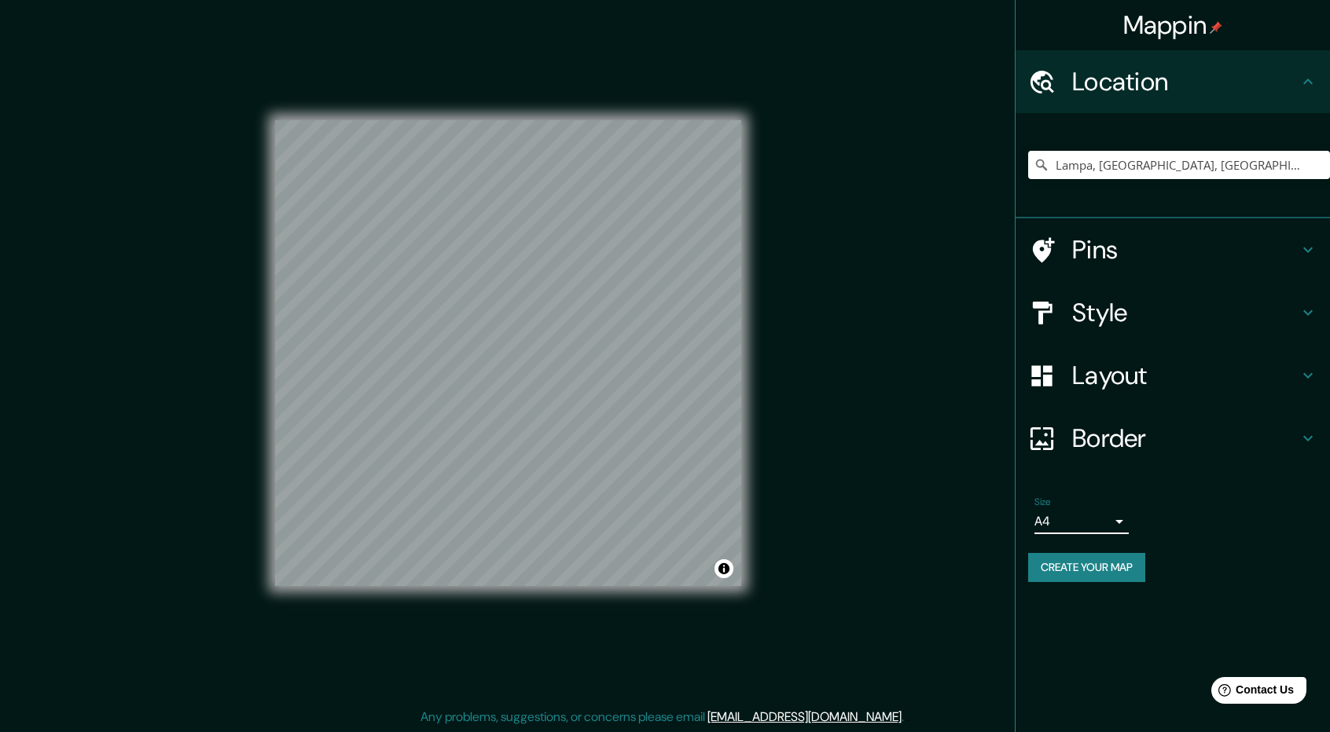
click at [1093, 566] on button "Create your map" at bounding box center [1086, 567] width 117 height 29
click at [1094, 571] on div "Create your map" at bounding box center [1172, 567] width 289 height 29
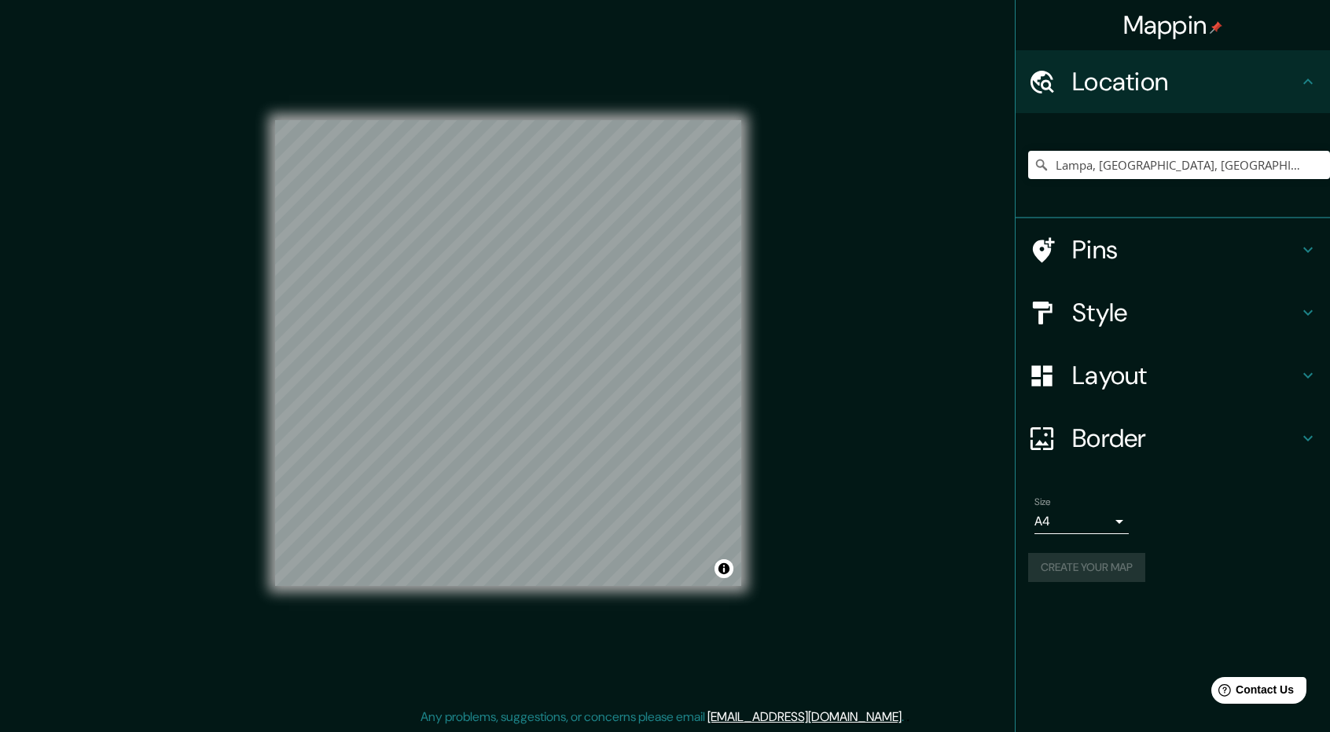
click at [1094, 571] on div "Create your map" at bounding box center [1172, 567] width 289 height 29
click at [1154, 444] on h4 "Border" at bounding box center [1185, 438] width 226 height 31
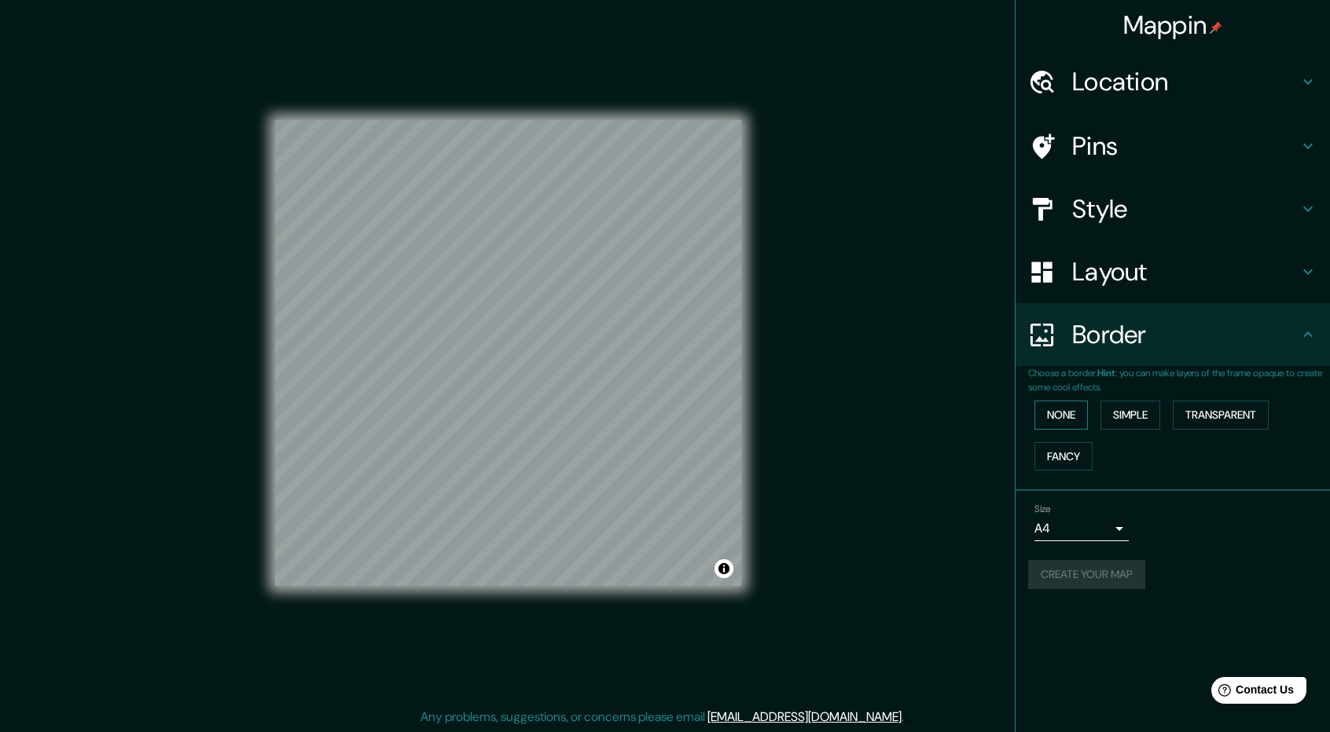
click at [1047, 414] on button "None" at bounding box center [1060, 415] width 53 height 29
click at [1048, 414] on button "None" at bounding box center [1060, 415] width 53 height 29
click at [1058, 416] on button "None" at bounding box center [1060, 415] width 53 height 29
click at [1130, 259] on h4 "Layout" at bounding box center [1185, 271] width 226 height 31
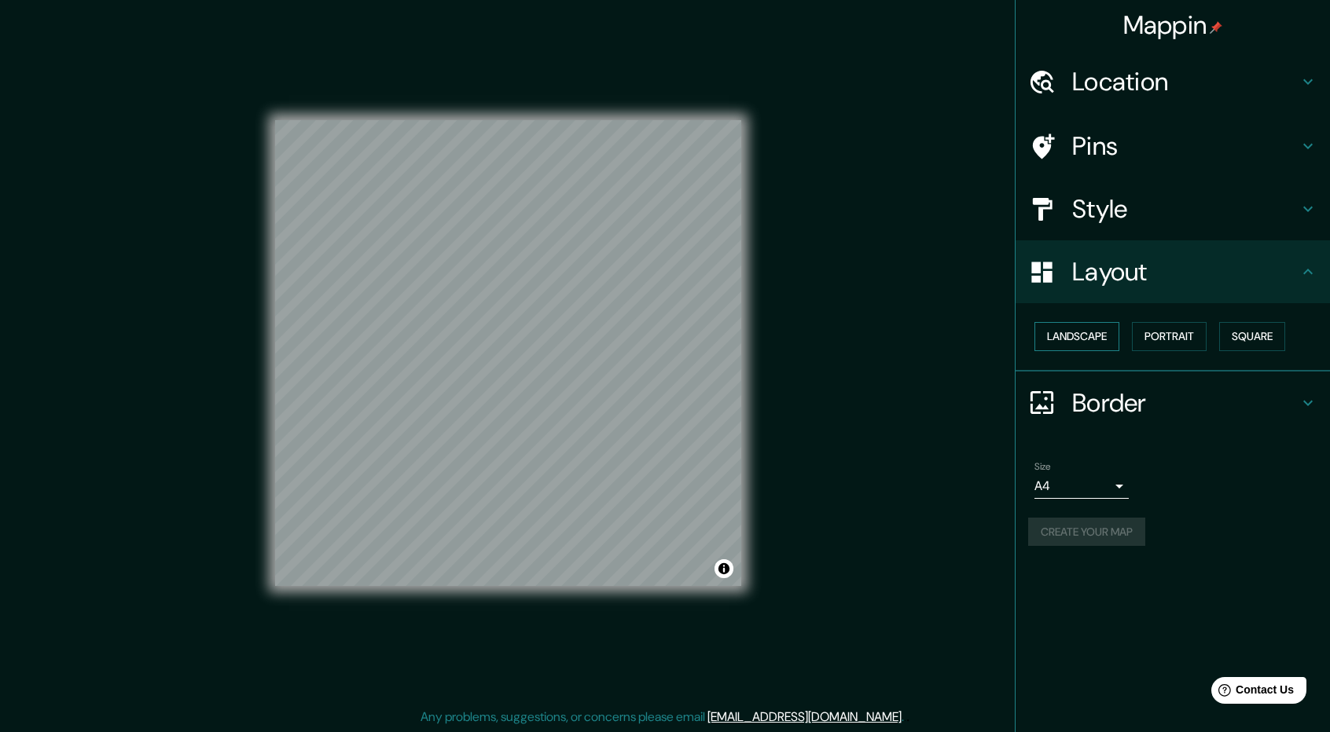
click at [1102, 336] on button "Landscape" at bounding box center [1076, 336] width 85 height 29
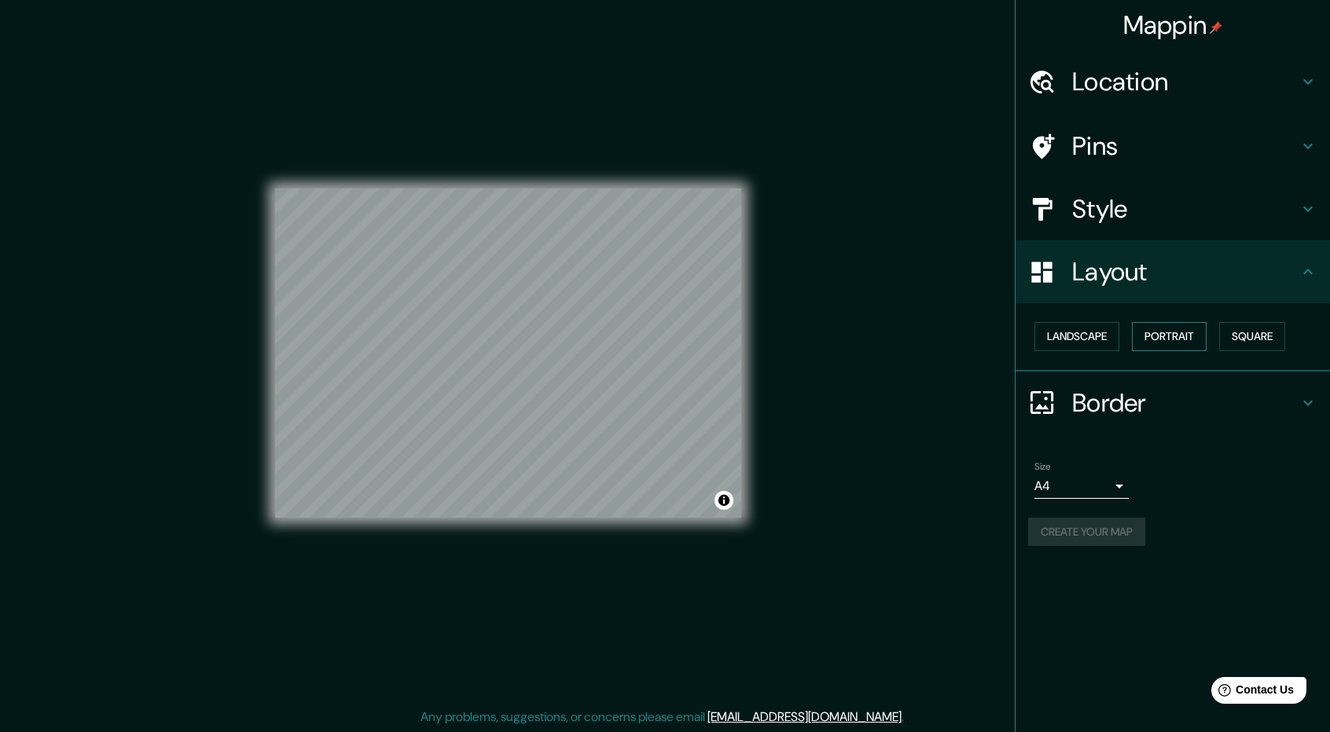
click at [1180, 332] on button "Portrait" at bounding box center [1169, 336] width 75 height 29
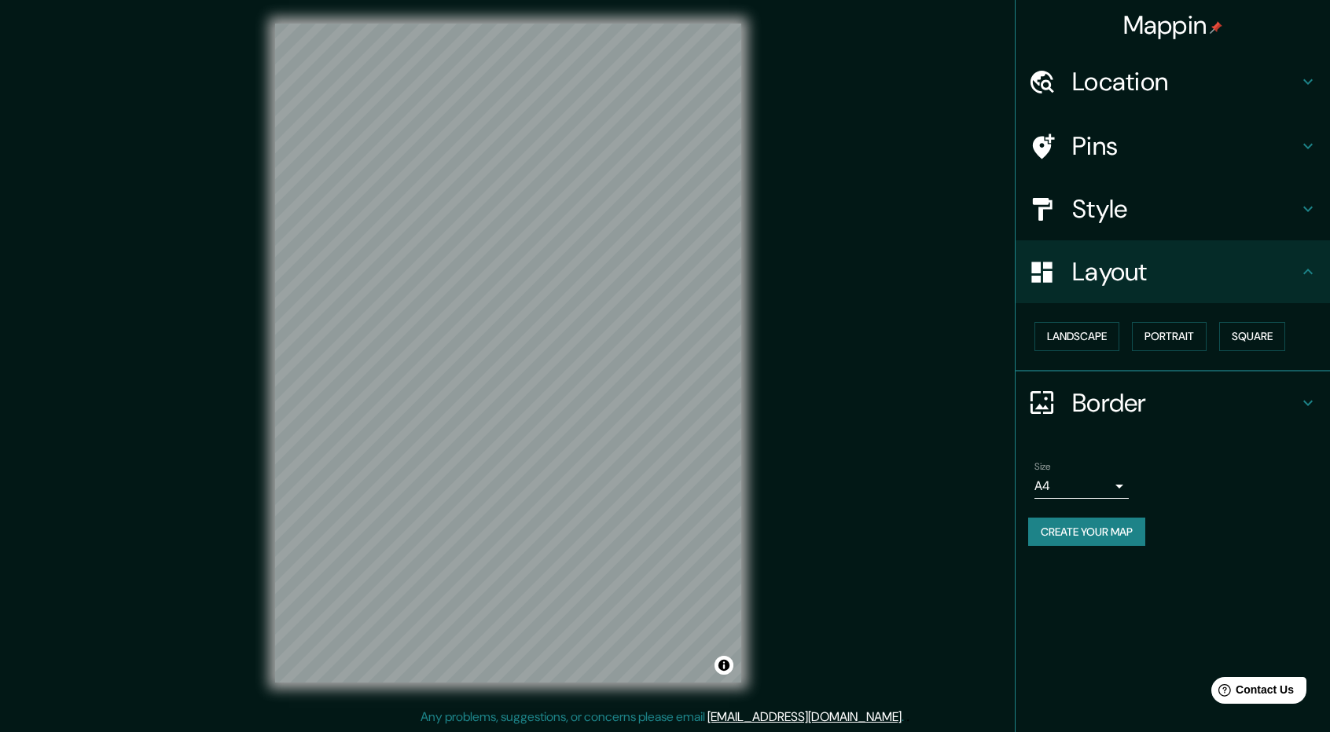
click at [1111, 532] on button "Create your map" at bounding box center [1086, 532] width 117 height 29
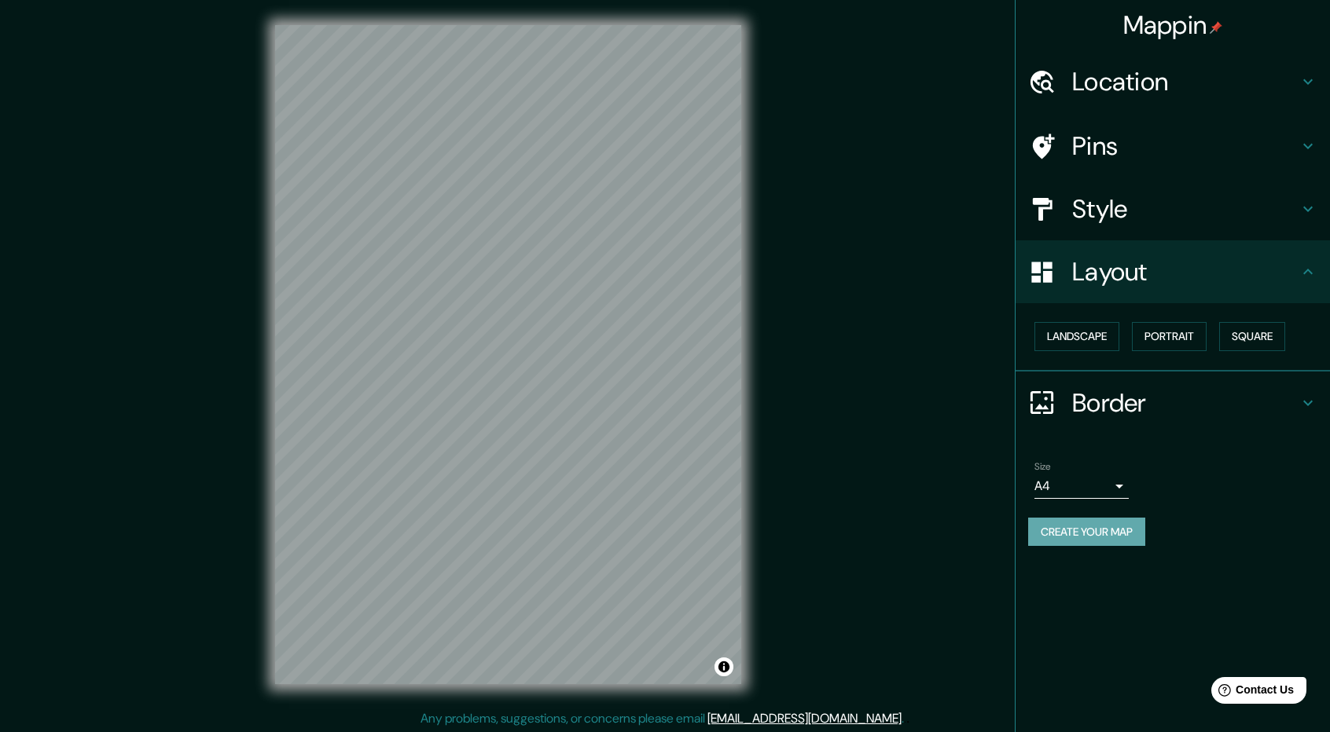
click at [1067, 526] on button "Create your map" at bounding box center [1086, 532] width 117 height 29
click at [1104, 531] on button "Create your map" at bounding box center [1086, 532] width 117 height 29
click at [1103, 531] on div "Create your map" at bounding box center [1172, 532] width 289 height 29
click at [1103, 532] on div "Create your map" at bounding box center [1172, 532] width 289 height 29
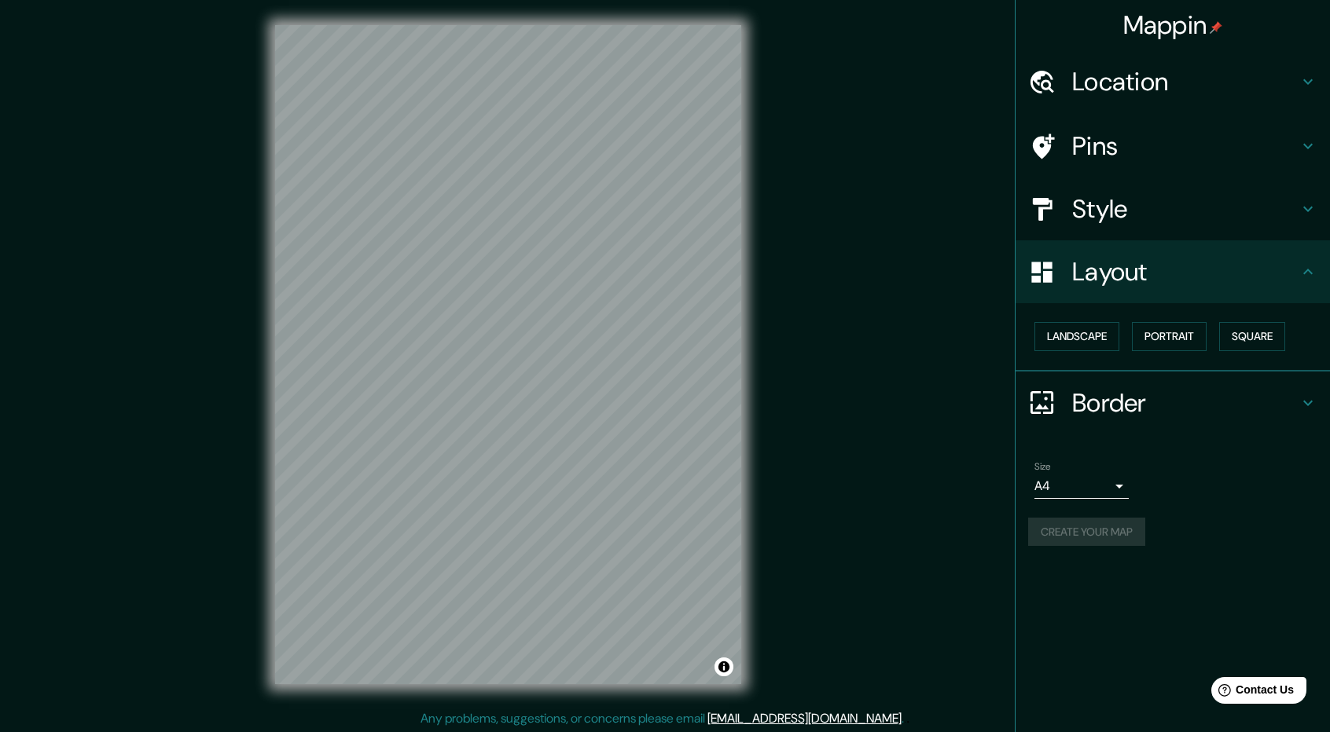
click at [1103, 532] on div "Create your map" at bounding box center [1172, 532] width 289 height 29
click at [1092, 531] on div "Create your map" at bounding box center [1172, 532] width 289 height 29
click at [1154, 83] on h4 "Location" at bounding box center [1185, 81] width 226 height 31
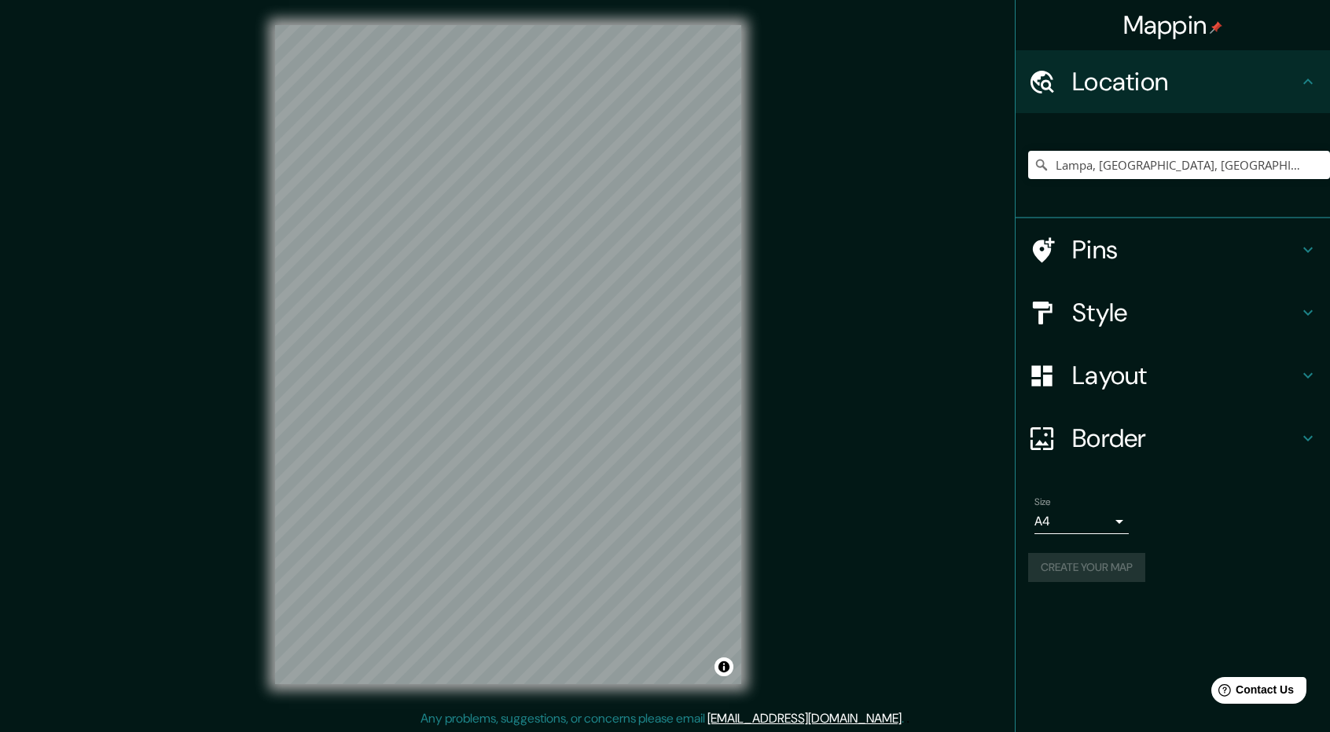
click at [1126, 257] on h4 "Pins" at bounding box center [1185, 249] width 226 height 31
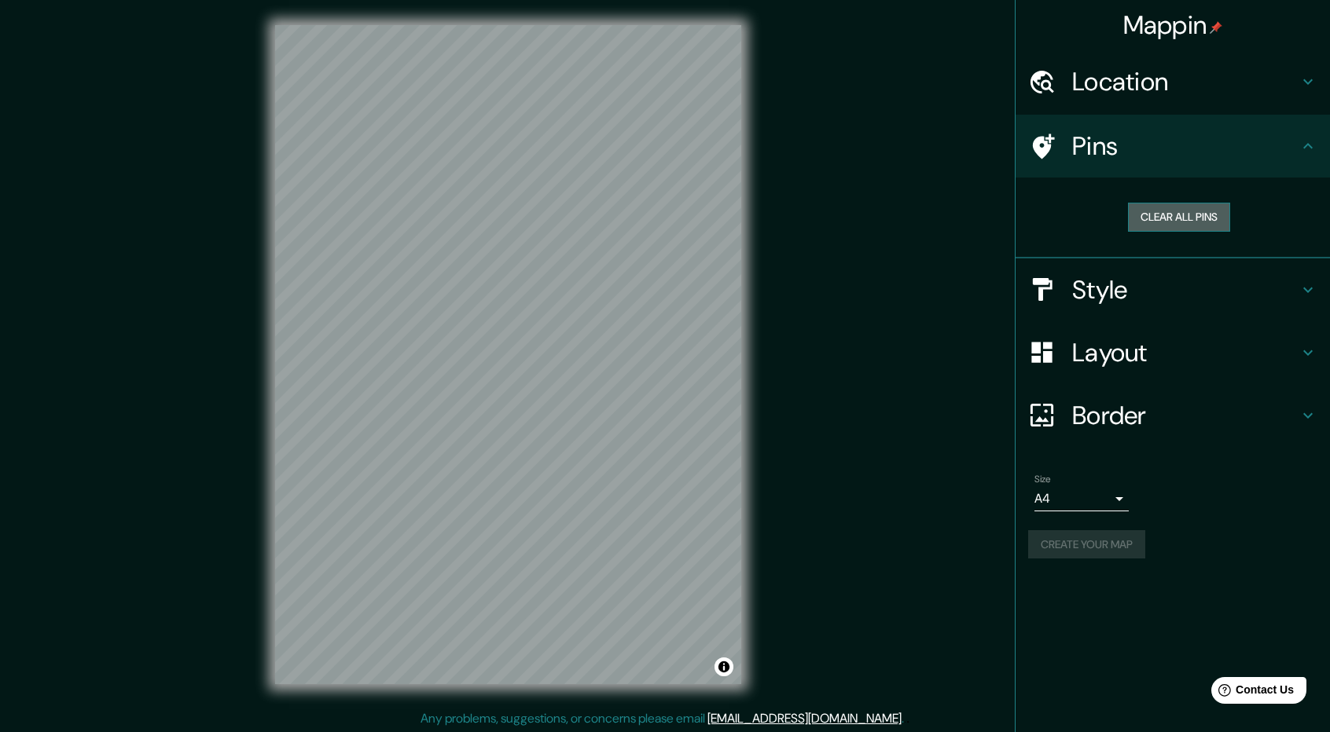
click at [1180, 218] on button "Clear all pins" at bounding box center [1179, 217] width 102 height 29
drag, startPoint x: 548, startPoint y: 325, endPoint x: 545, endPoint y: 347, distance: 22.2
click at [545, 347] on div at bounding box center [546, 343] width 13 height 13
click at [1121, 552] on button "Create your map" at bounding box center [1086, 544] width 117 height 29
click at [1054, 526] on div "Size A4 single Create your map" at bounding box center [1172, 520] width 289 height 105
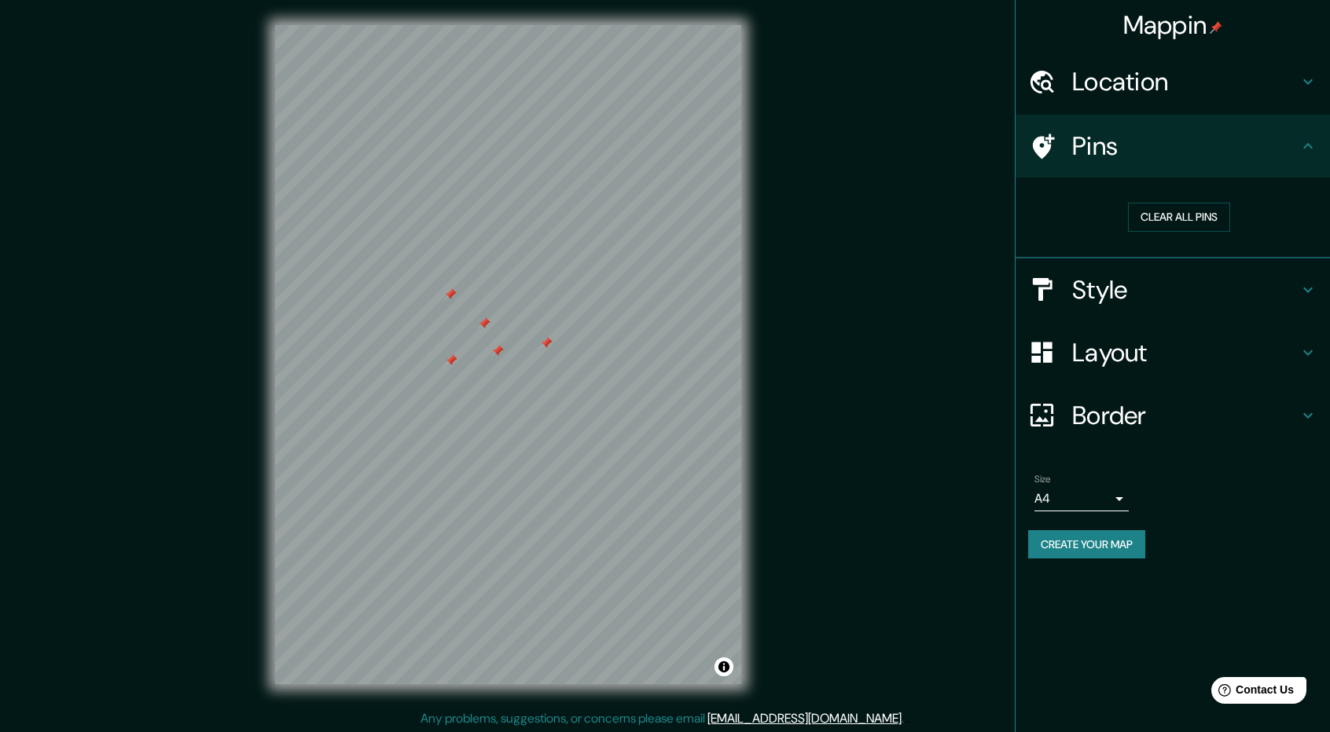
click at [1059, 535] on button "Create your map" at bounding box center [1086, 544] width 117 height 29
click at [1059, 535] on div "Create your map" at bounding box center [1172, 544] width 289 height 29
click at [1059, 537] on div "Create your map" at bounding box center [1172, 544] width 289 height 29
drag, startPoint x: 1061, startPoint y: 538, endPoint x: 1077, endPoint y: 543, distance: 16.4
click at [1062, 540] on div "Create your map" at bounding box center [1172, 544] width 289 height 29
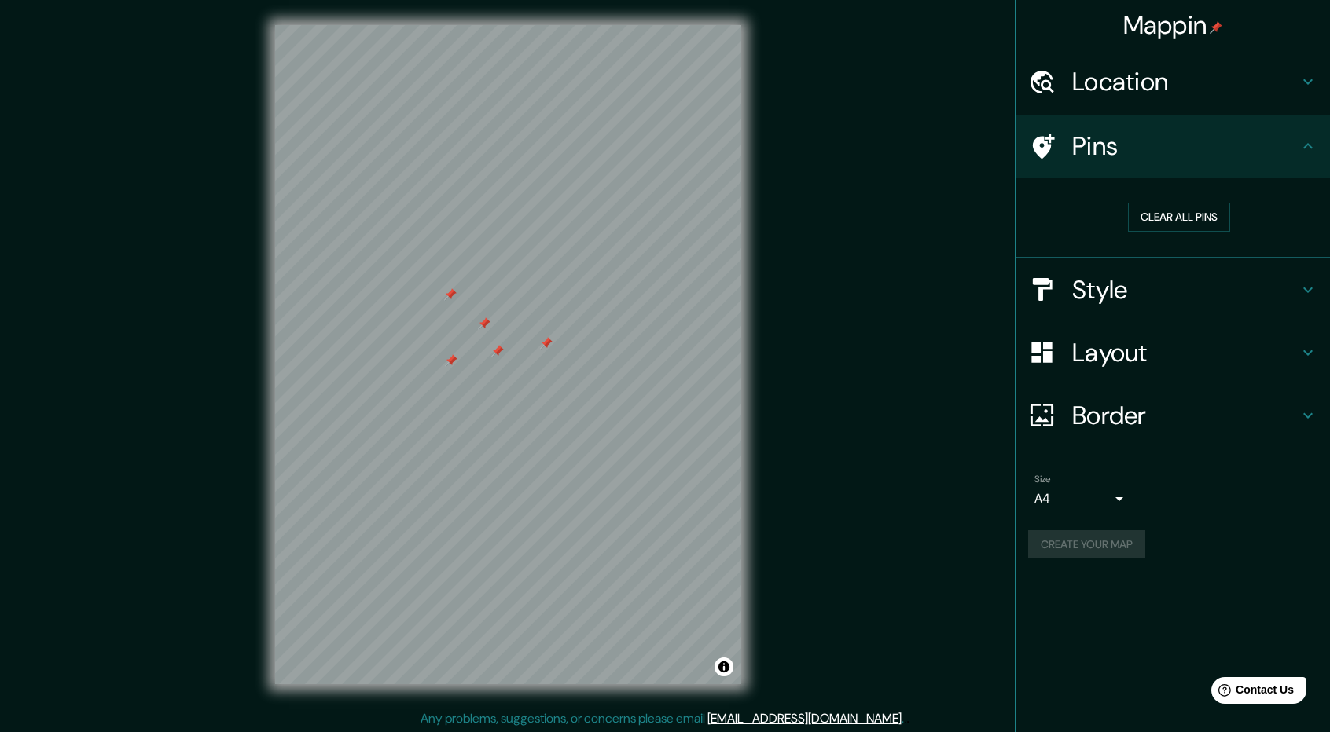
click at [1077, 545] on div "Create your map" at bounding box center [1172, 544] width 289 height 29
click at [1077, 544] on div "Create your map" at bounding box center [1172, 544] width 289 height 29
click at [1083, 545] on div "Create your map" at bounding box center [1172, 544] width 289 height 29
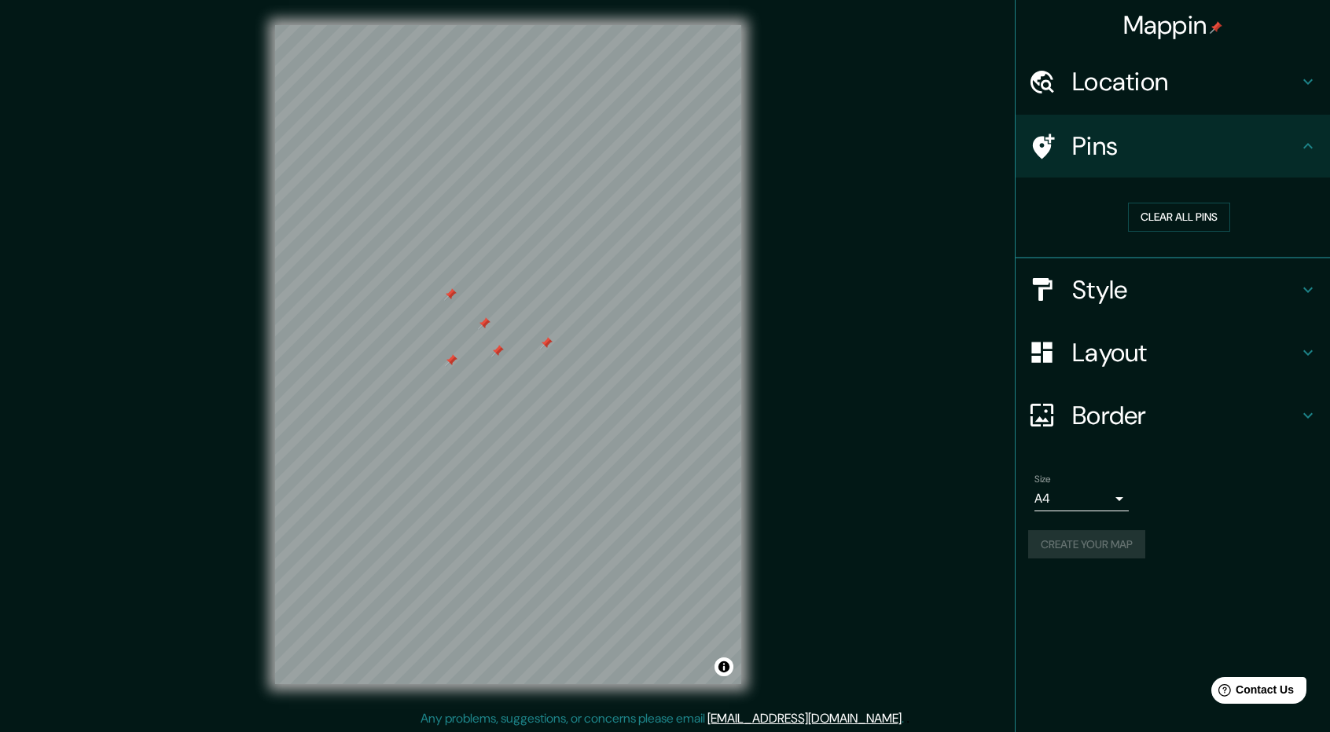
click at [1083, 546] on div "Create your map" at bounding box center [1172, 544] width 289 height 29
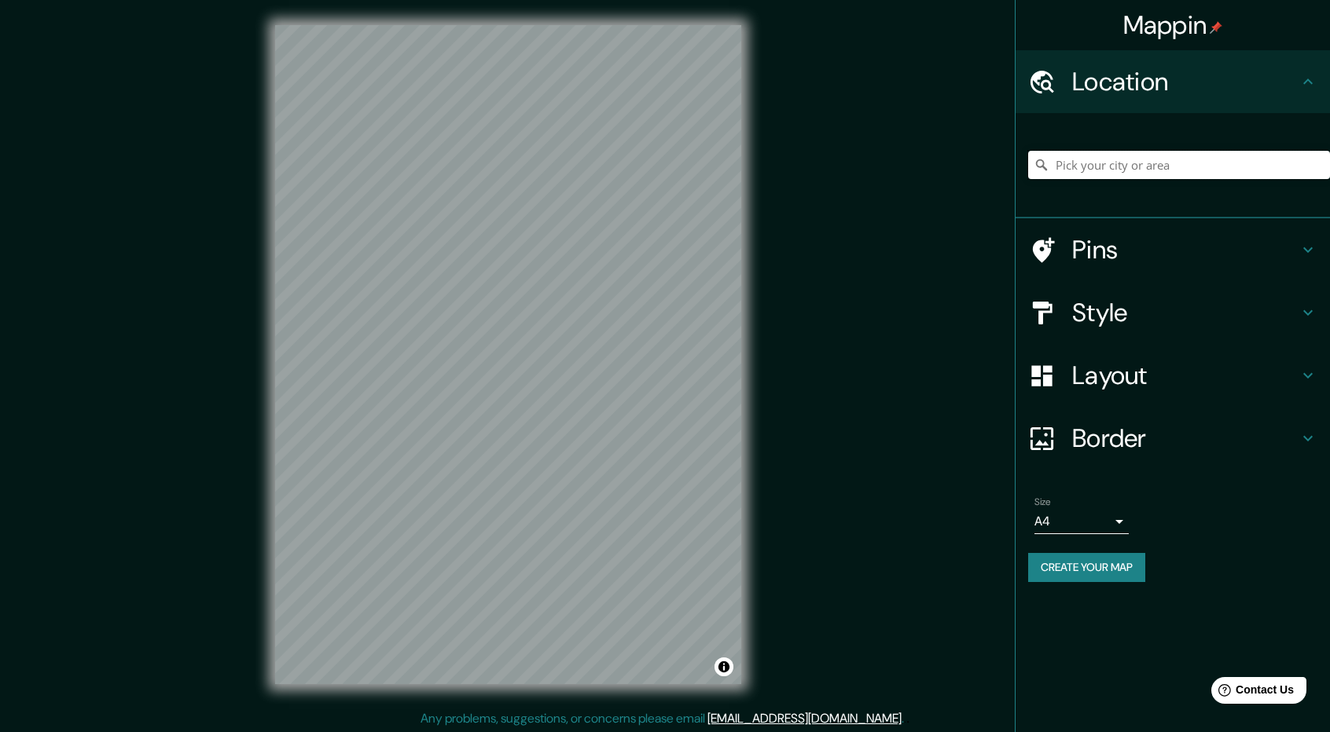
click at [1079, 172] on input "Pick your city or area" at bounding box center [1179, 165] width 302 height 28
type input "Lampa, [GEOGRAPHIC_DATA], [GEOGRAPHIC_DATA]"
click at [1161, 319] on h4 "Style" at bounding box center [1185, 312] width 226 height 31
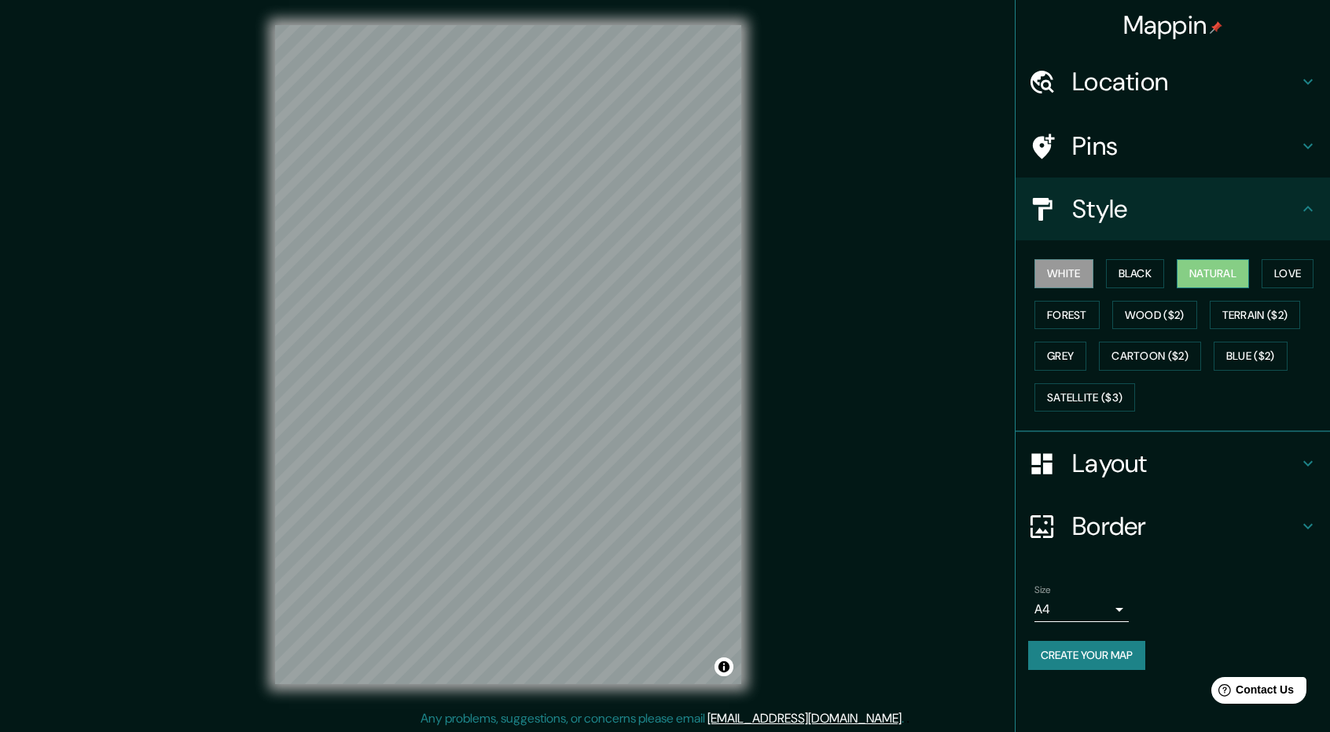
click at [1197, 276] on button "Natural" at bounding box center [1212, 273] width 72 height 29
click at [1077, 149] on h4 "Pins" at bounding box center [1185, 145] width 226 height 31
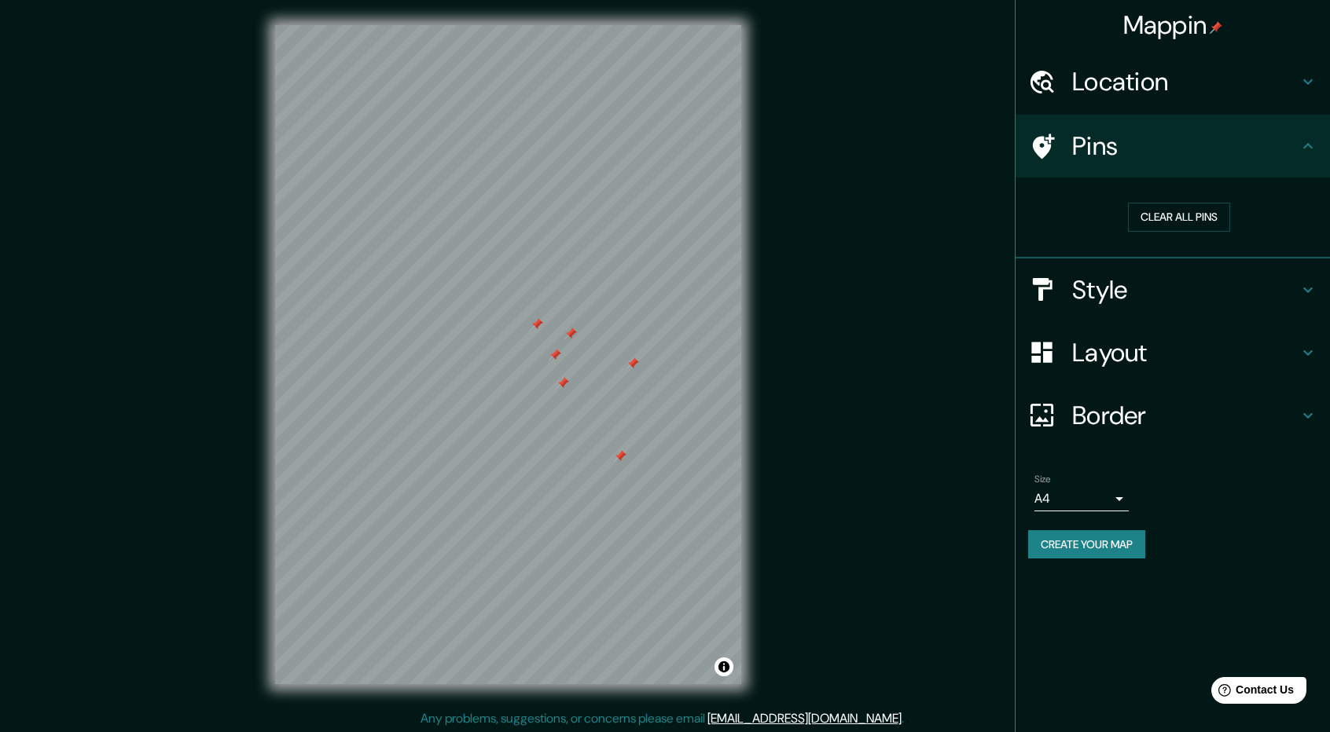
click at [1126, 543] on button "Create your map" at bounding box center [1086, 544] width 117 height 29
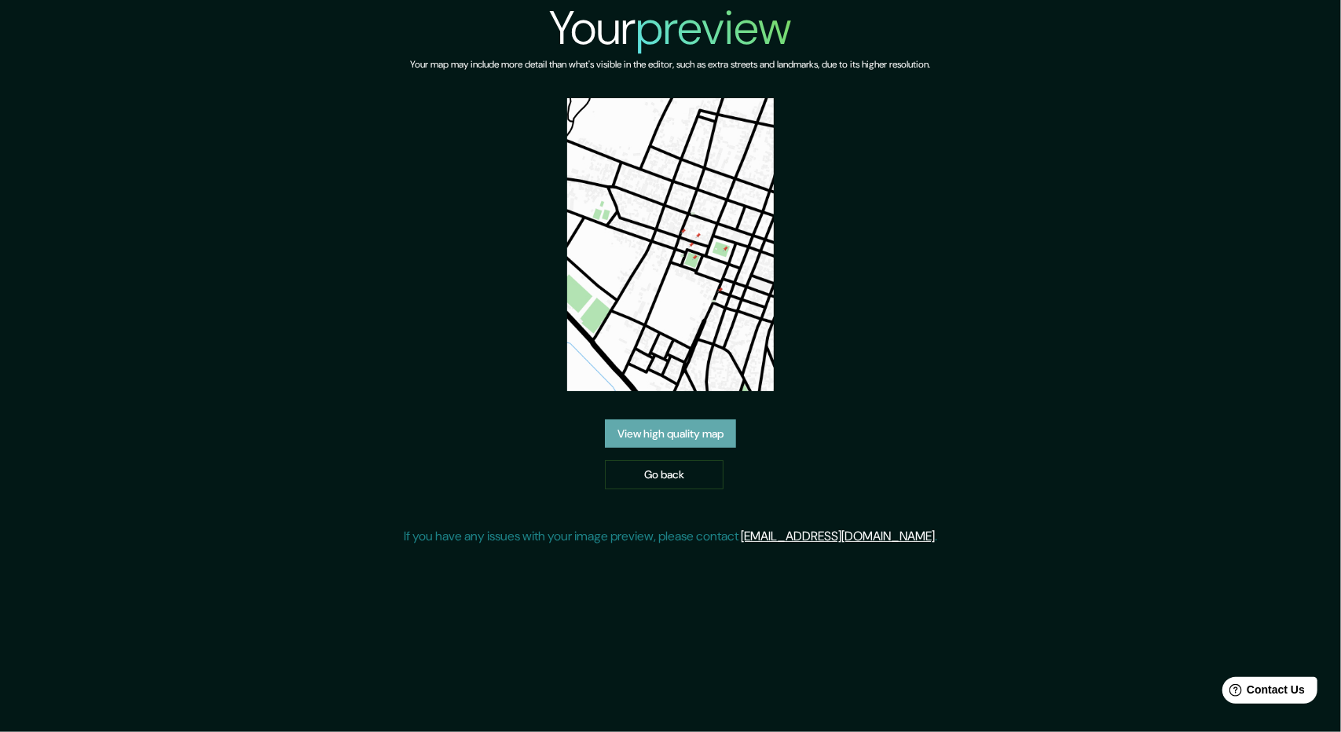
click at [706, 439] on link "View high quality map" at bounding box center [670, 434] width 131 height 29
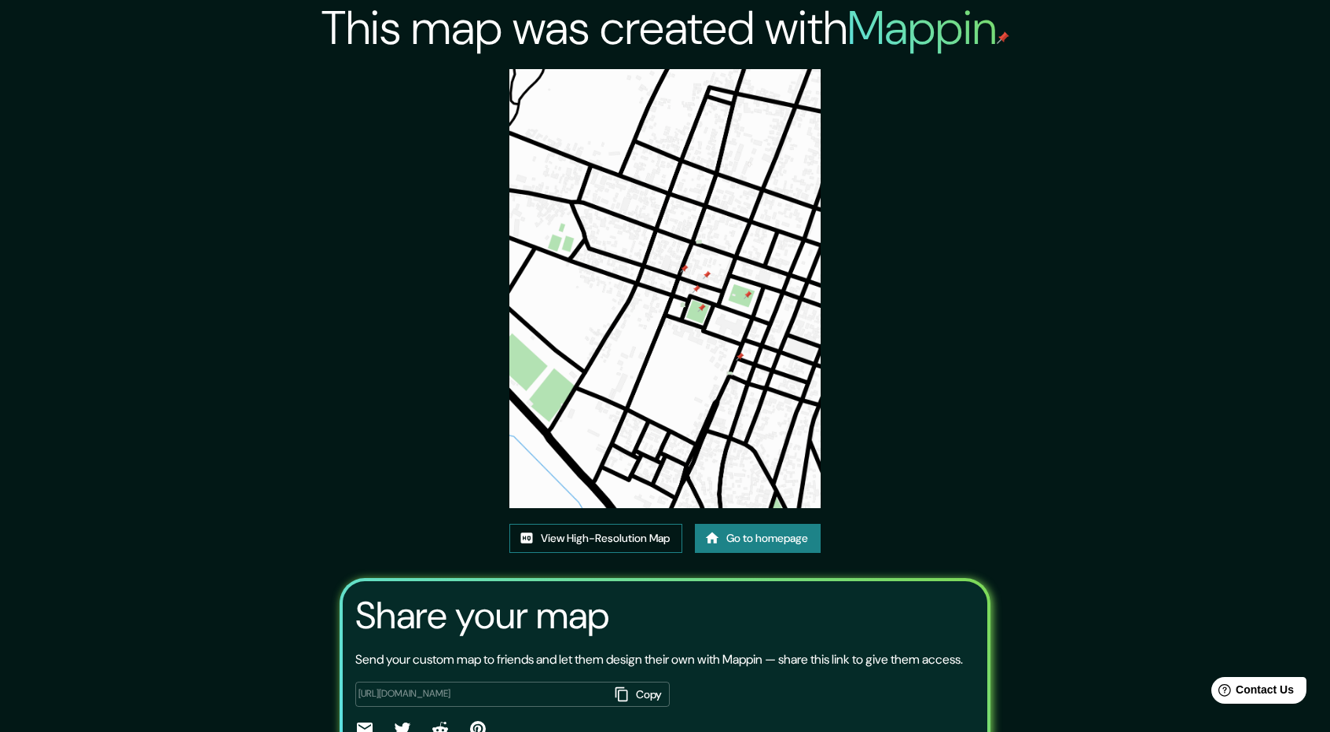
click at [626, 547] on link "View High-Resolution Map" at bounding box center [595, 538] width 173 height 29
